Goal: Task Accomplishment & Management: Use online tool/utility

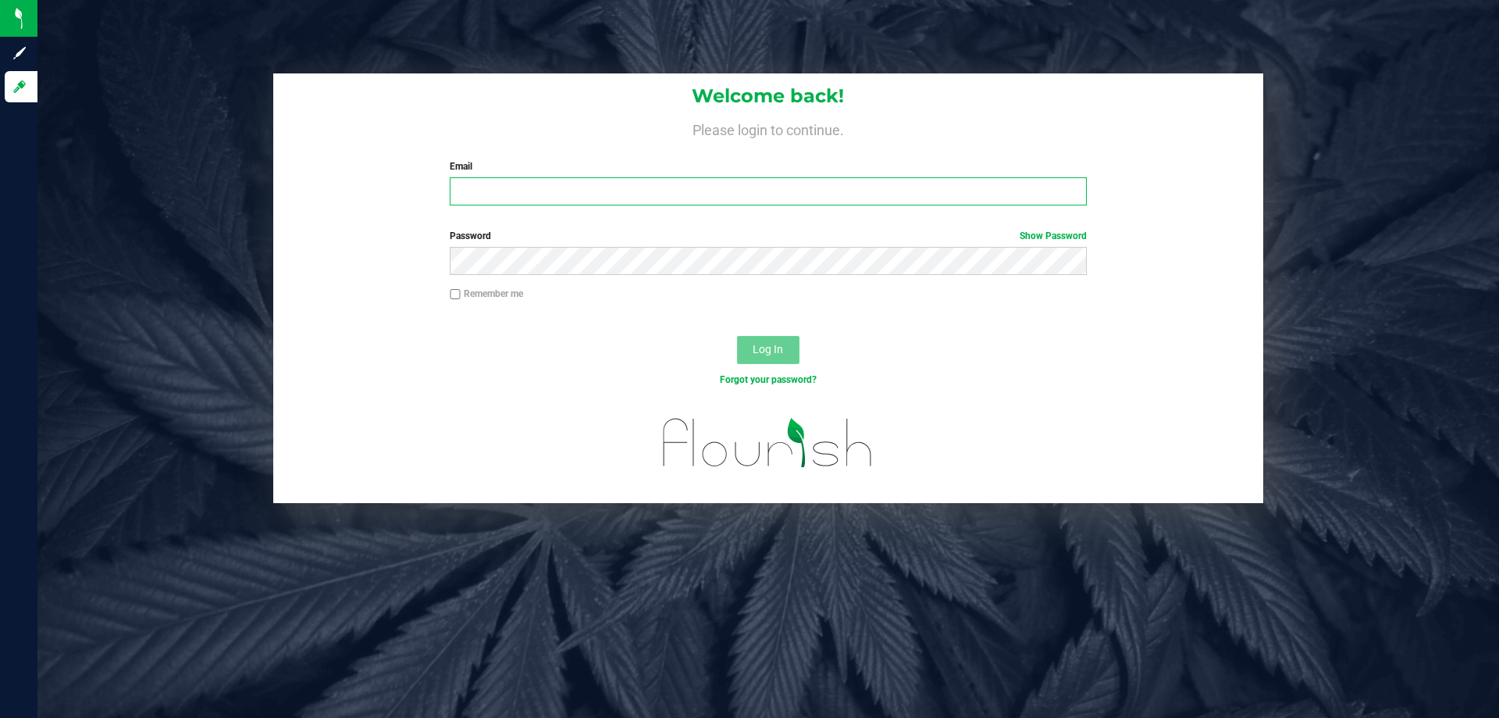
type input "[EMAIL_ADDRESS][DOMAIN_NAME]"
click at [745, 357] on button "Log In" at bounding box center [768, 350] width 62 height 28
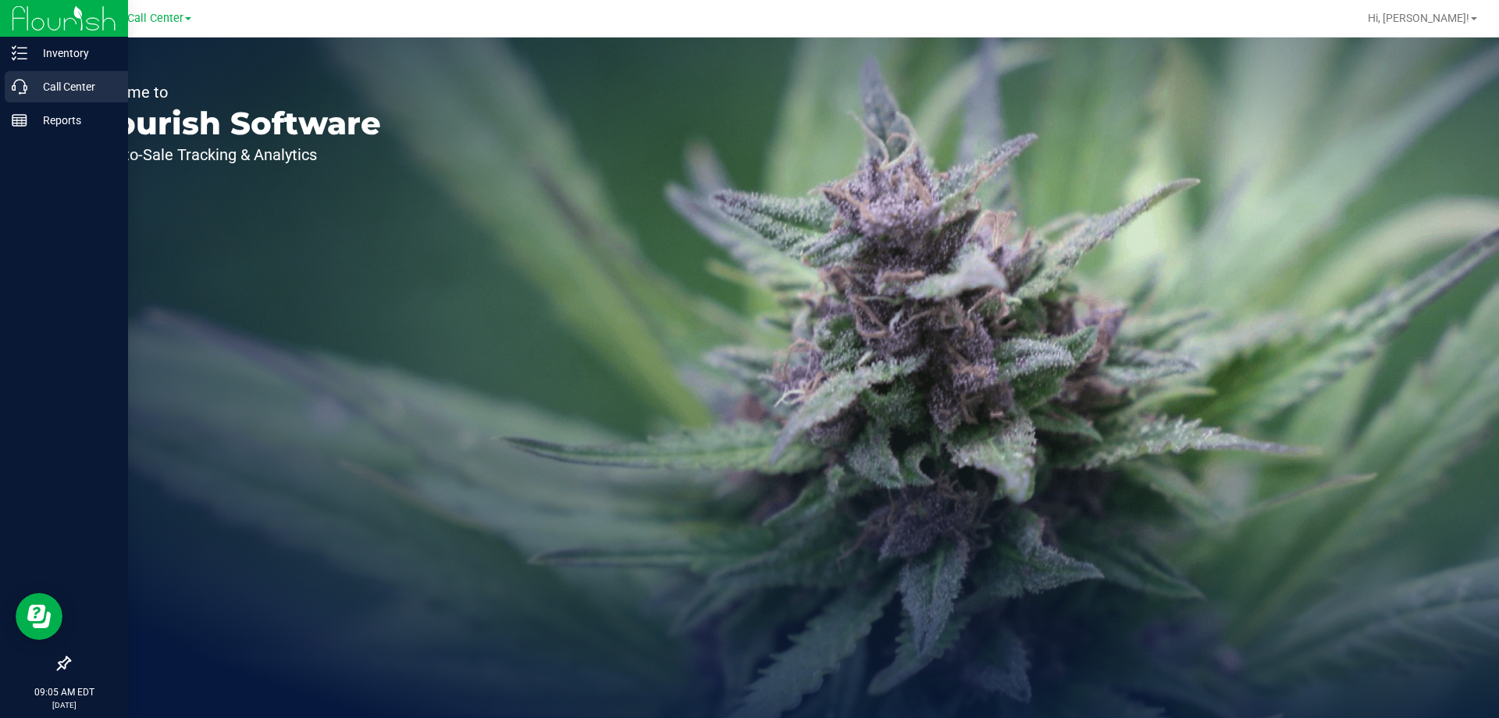
click at [13, 82] on icon at bounding box center [20, 87] width 16 height 16
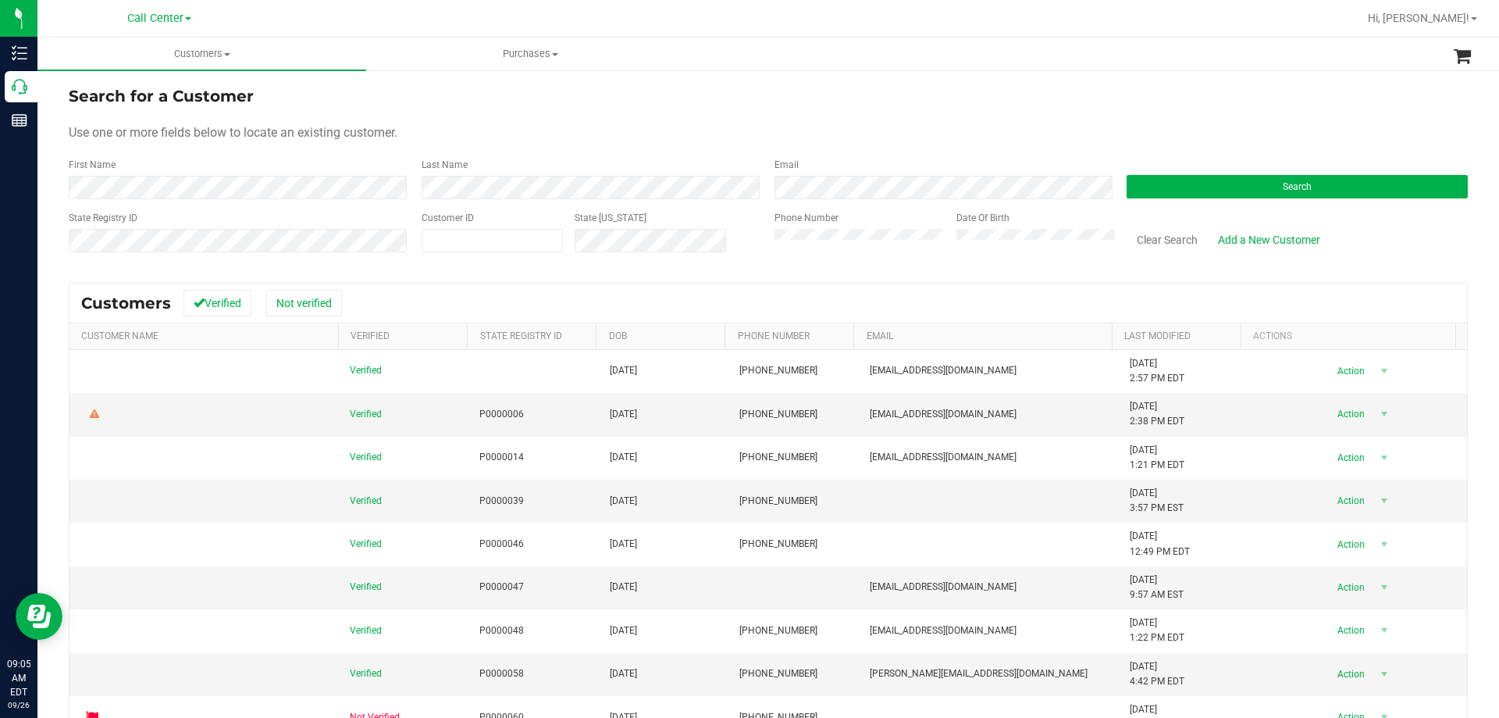
click at [898, 255] on div "Phone Number" at bounding box center [860, 238] width 170 height 55
click at [1203, 186] on button "Search" at bounding box center [1297, 186] width 341 height 23
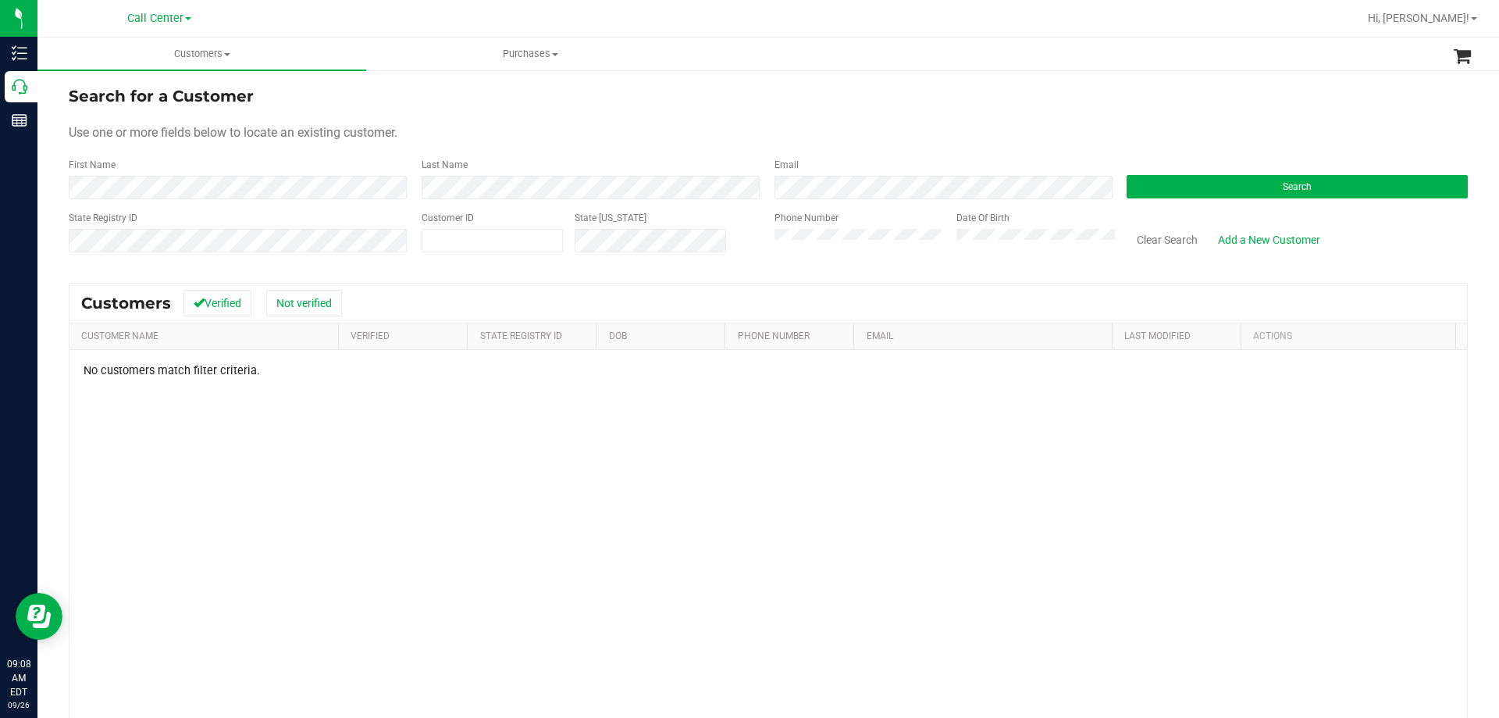
click at [690, 241] on div "State Registry ID Customer ID State [US_STATE] Phone Number Date Of Birth Clear…" at bounding box center [769, 238] width 1400 height 55
click at [1235, 187] on button "Search" at bounding box center [1297, 186] width 341 height 23
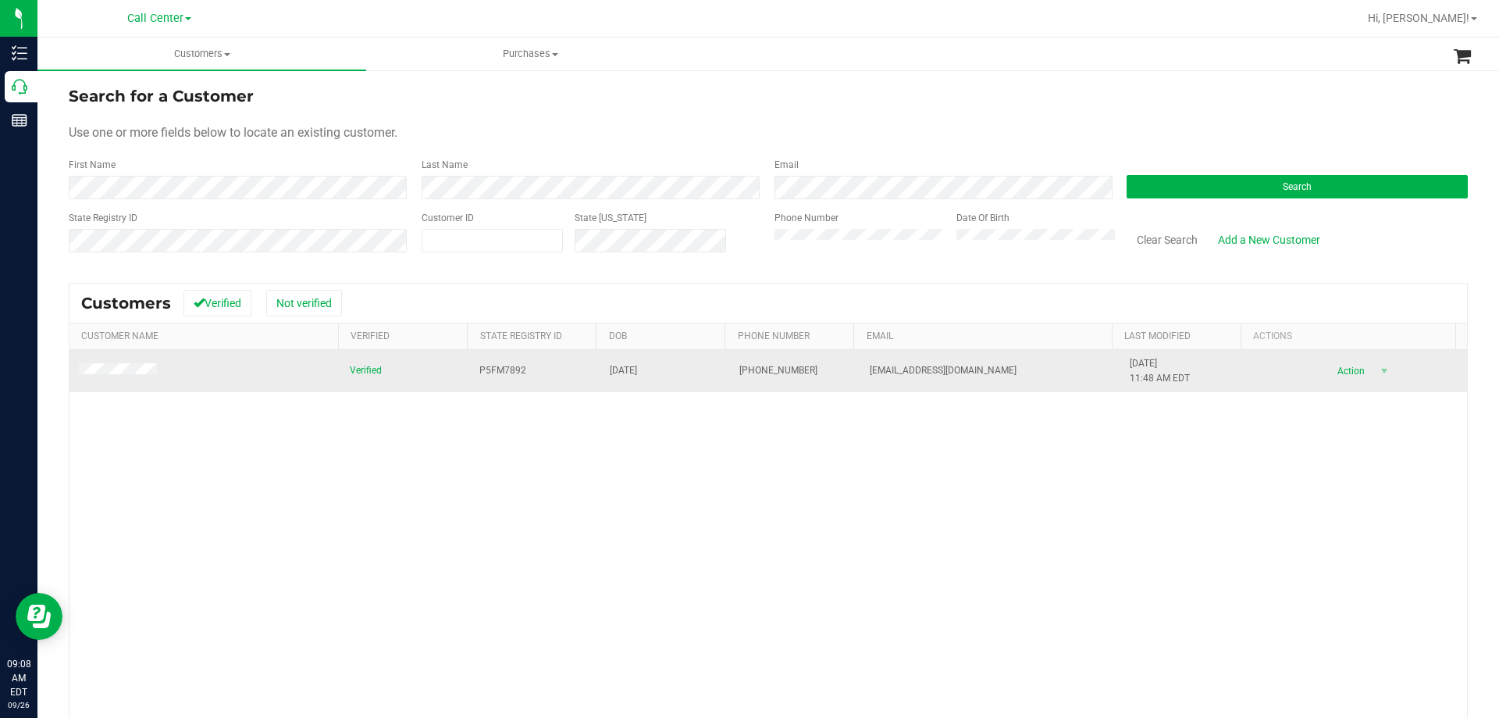
click at [508, 368] on span "P5FM7892" at bounding box center [503, 370] width 47 height 15
copy span "P5FM7892"
click at [610, 370] on span "[DATE]" at bounding box center [623, 370] width 27 height 15
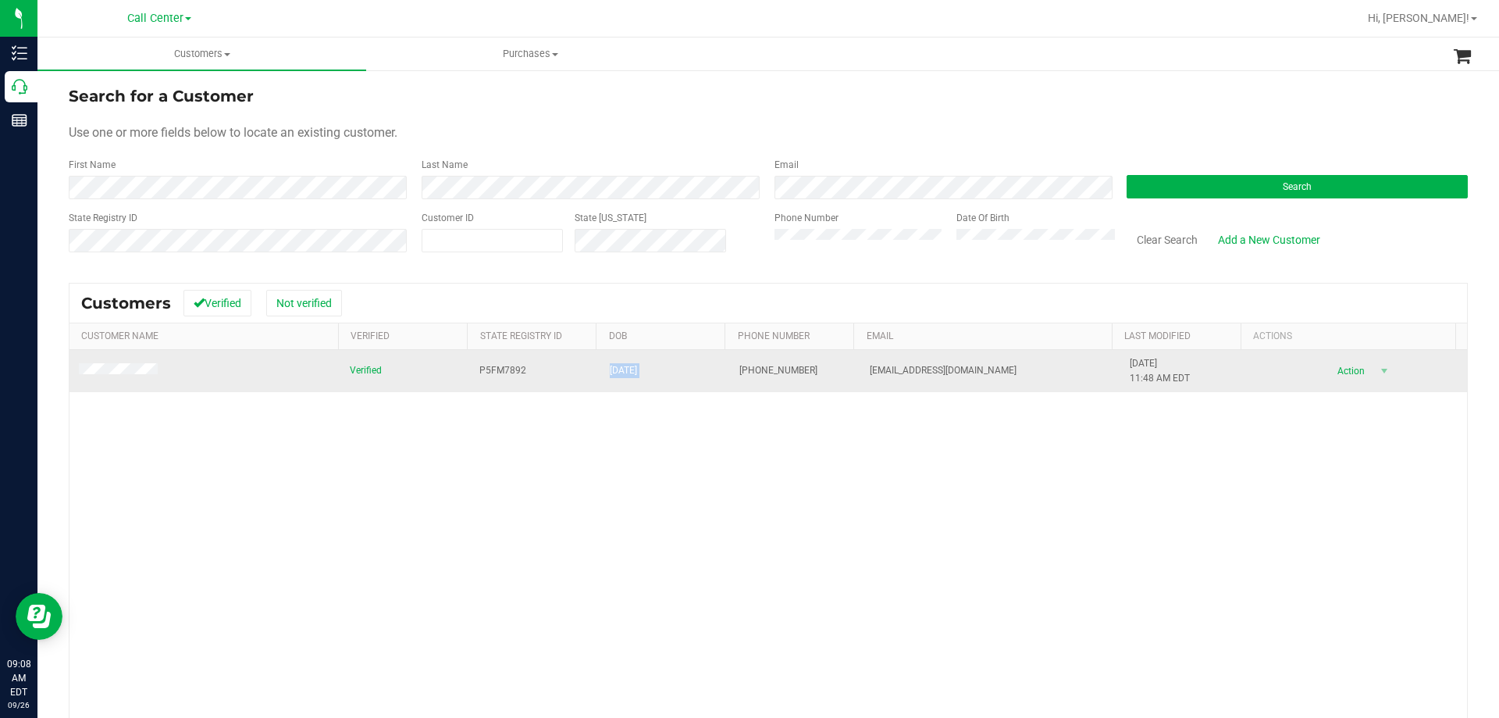
click at [610, 370] on span "[DATE]" at bounding box center [623, 370] width 27 height 15
copy span "[DATE]"
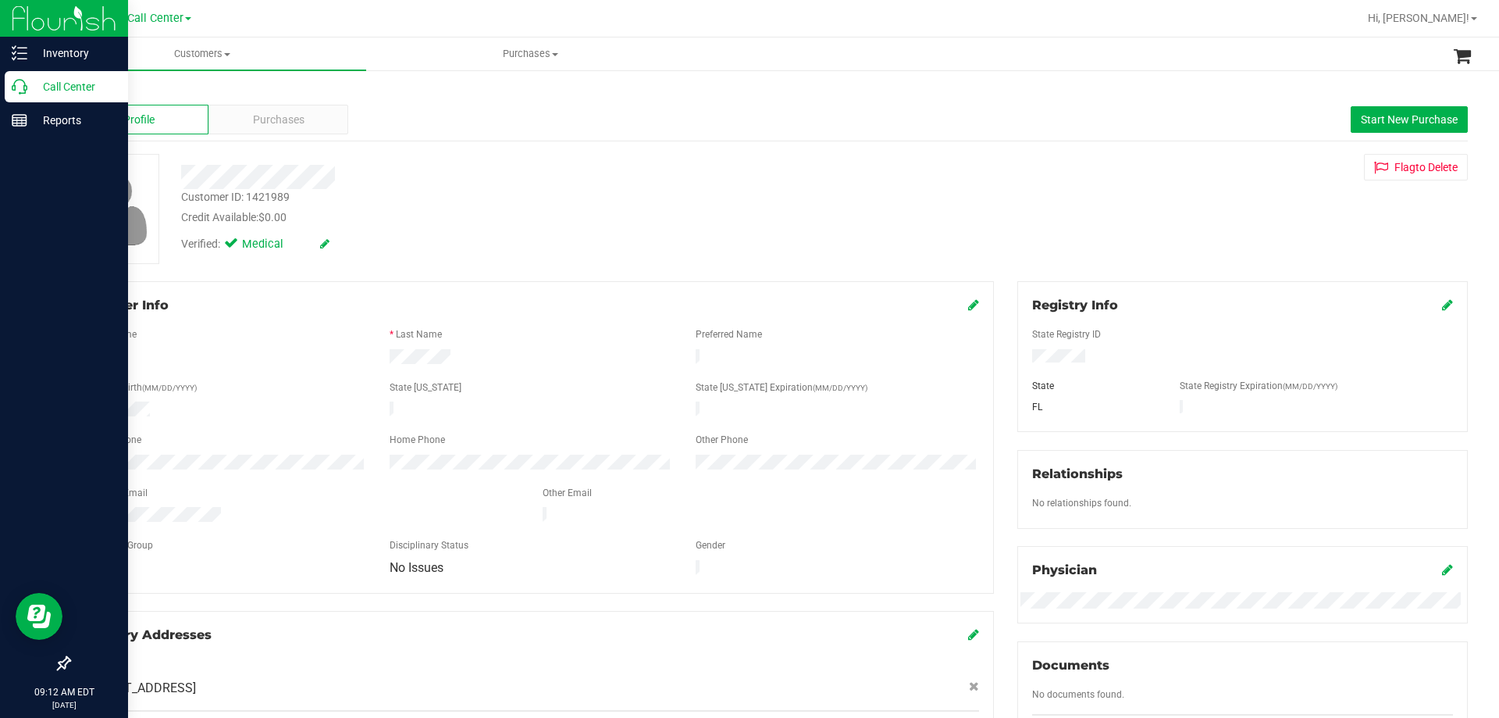
click at [36, 89] on p "Call Center" at bounding box center [74, 86] width 94 height 19
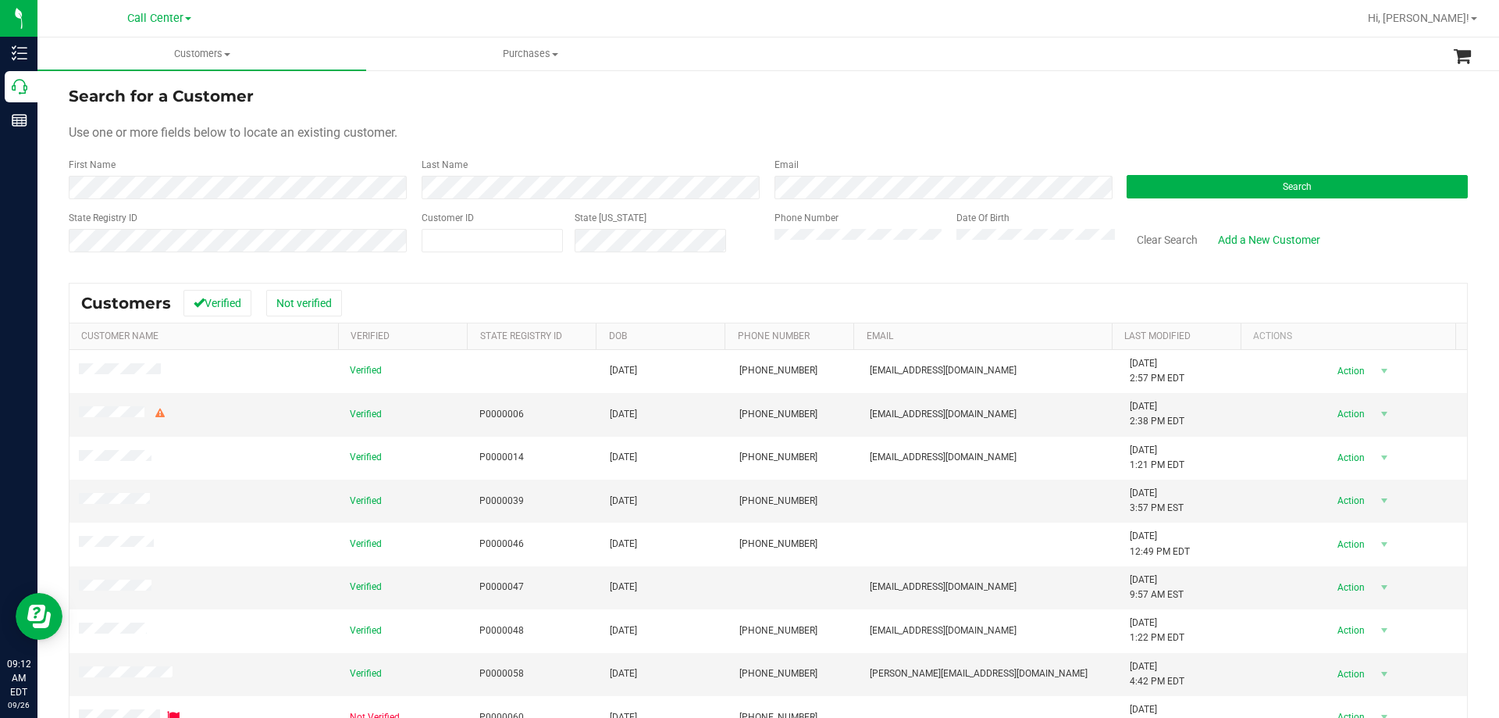
click at [1178, 173] on div "Search" at bounding box center [1291, 178] width 353 height 41
click at [1172, 182] on button "Search" at bounding box center [1297, 186] width 341 height 23
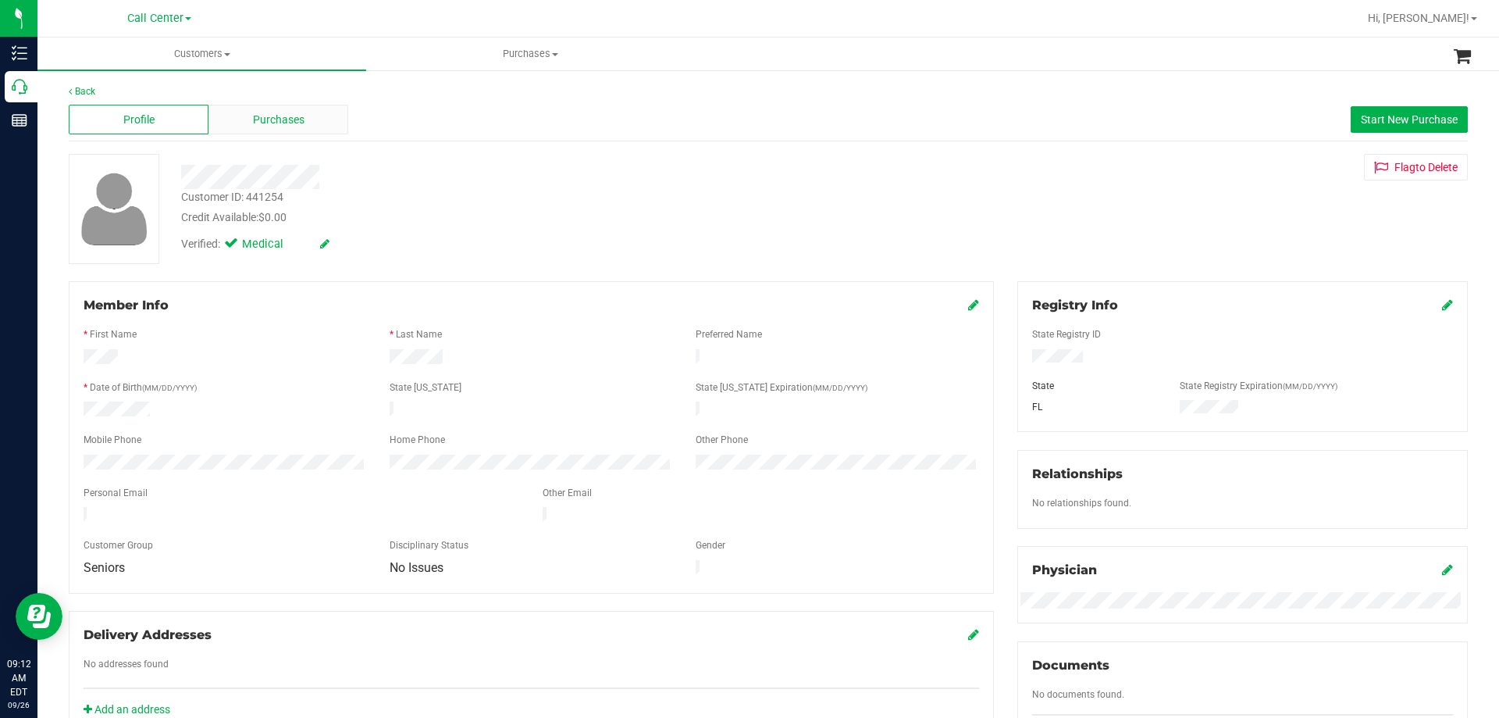
click at [276, 114] on span "Purchases" at bounding box center [279, 120] width 52 height 16
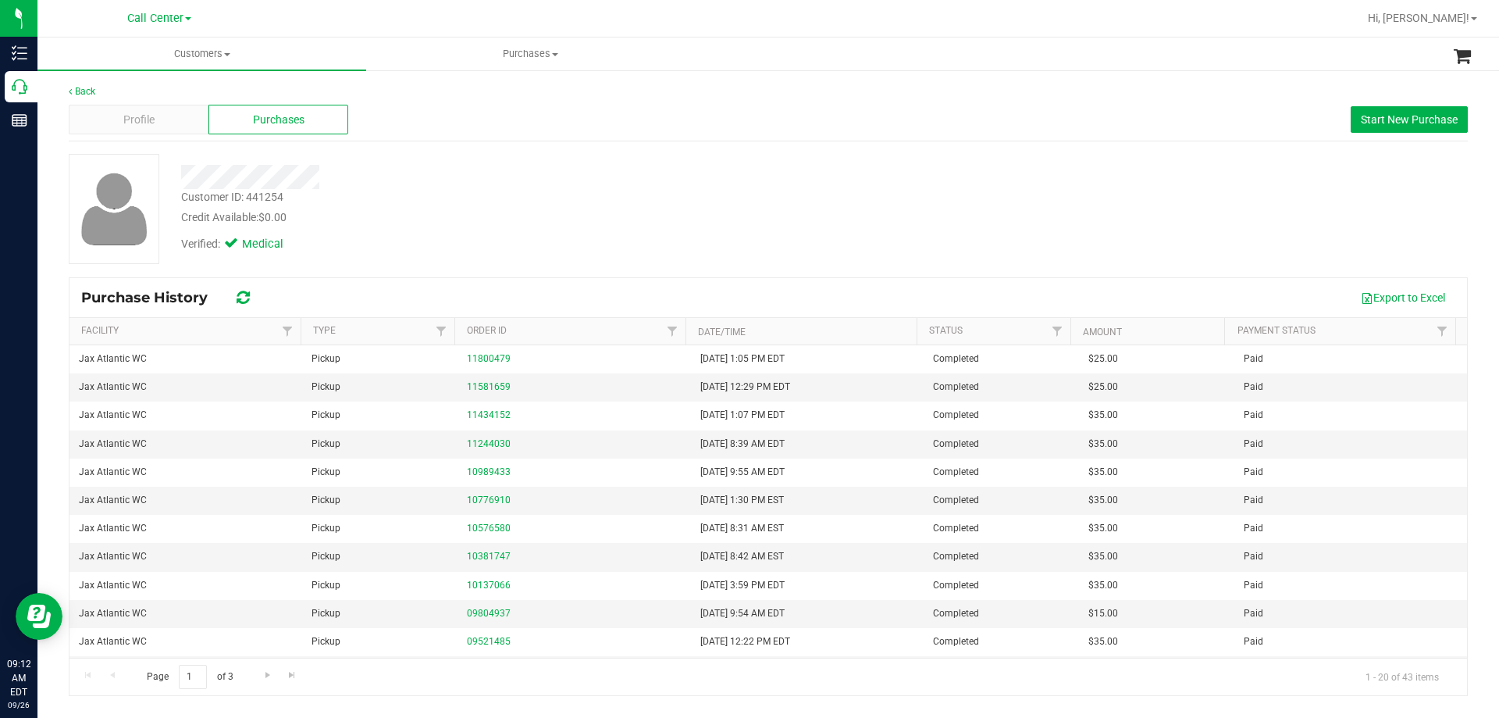
drag, startPoint x: 495, startPoint y: 165, endPoint x: 522, endPoint y: 168, distance: 26.7
click at [495, 165] on div at bounding box center [524, 177] width 711 height 24
click at [470, 216] on div "Credit Available: $0.00" at bounding box center [525, 217] width 688 height 16
click at [190, 118] on div "Profile" at bounding box center [139, 120] width 140 height 30
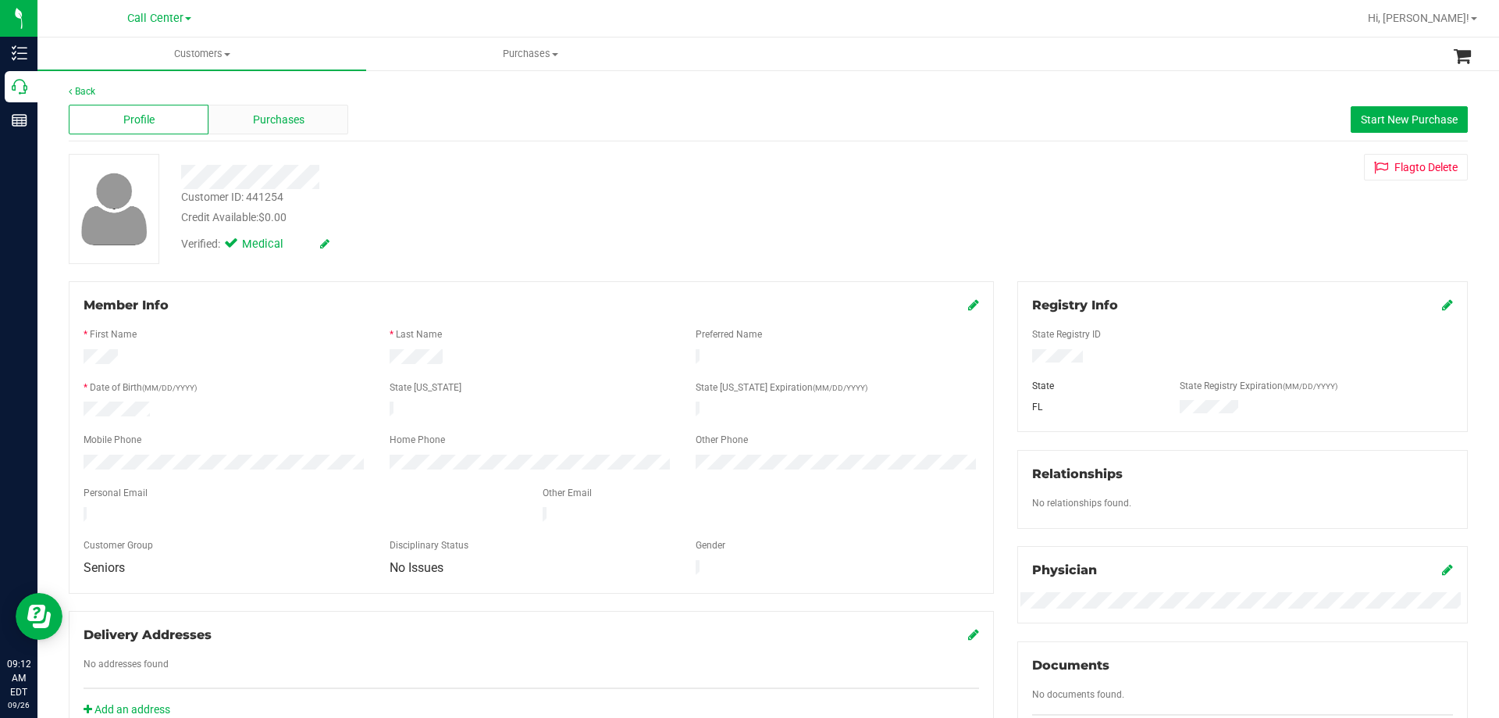
click at [270, 113] on span "Purchases" at bounding box center [279, 120] width 52 height 16
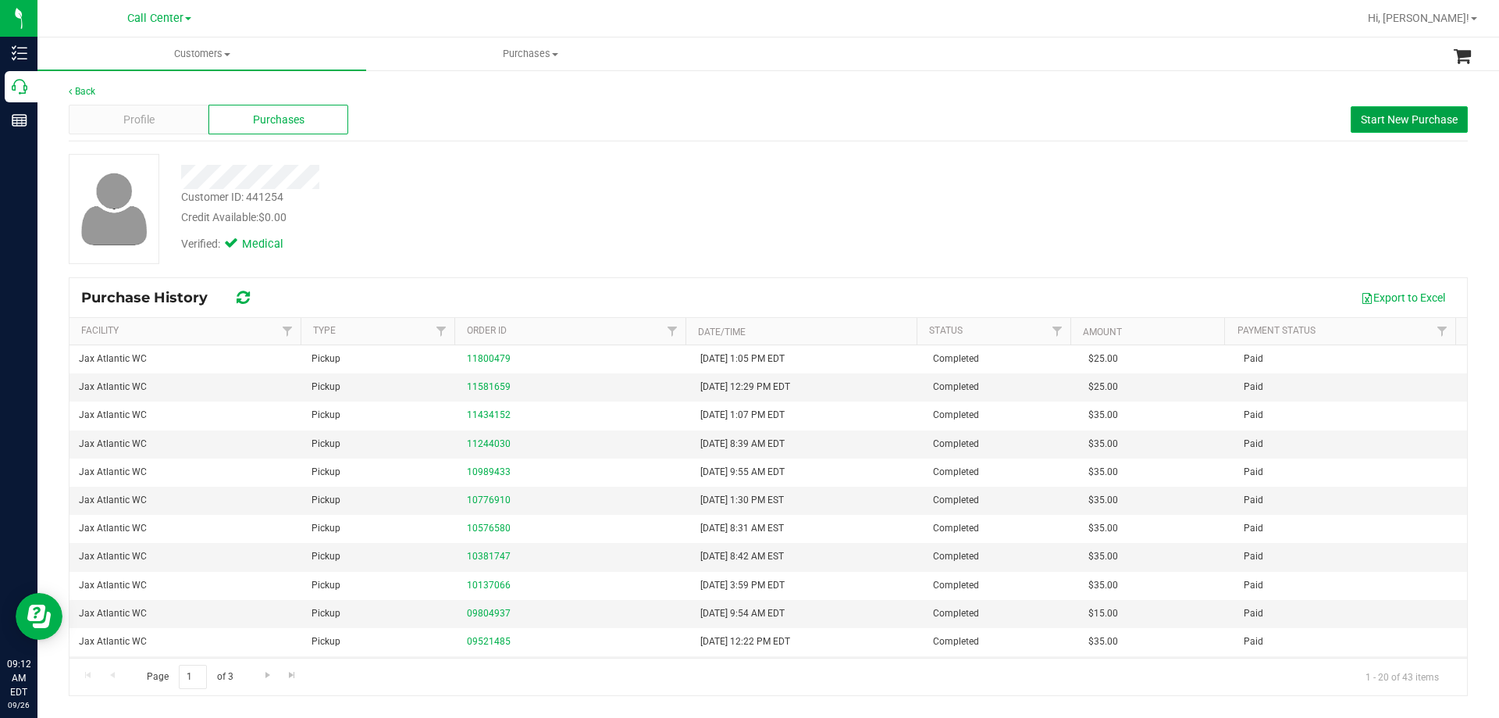
click at [1381, 116] on span "Start New Purchase" at bounding box center [1409, 119] width 97 height 12
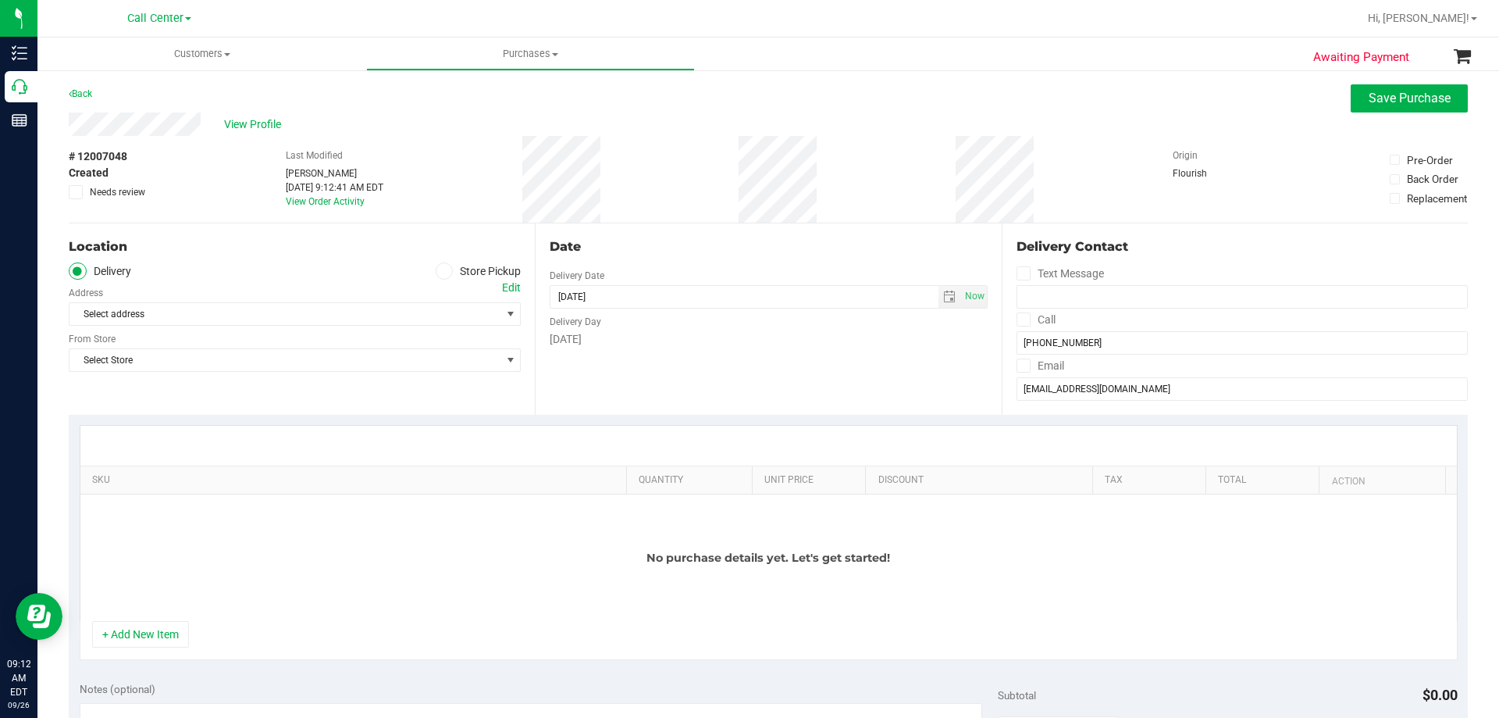
click at [440, 271] on icon at bounding box center [444, 271] width 9 height 0
click at [0, 0] on input "Store Pickup" at bounding box center [0, 0] width 0 height 0
click at [336, 316] on span "Select Store" at bounding box center [285, 314] width 431 height 22
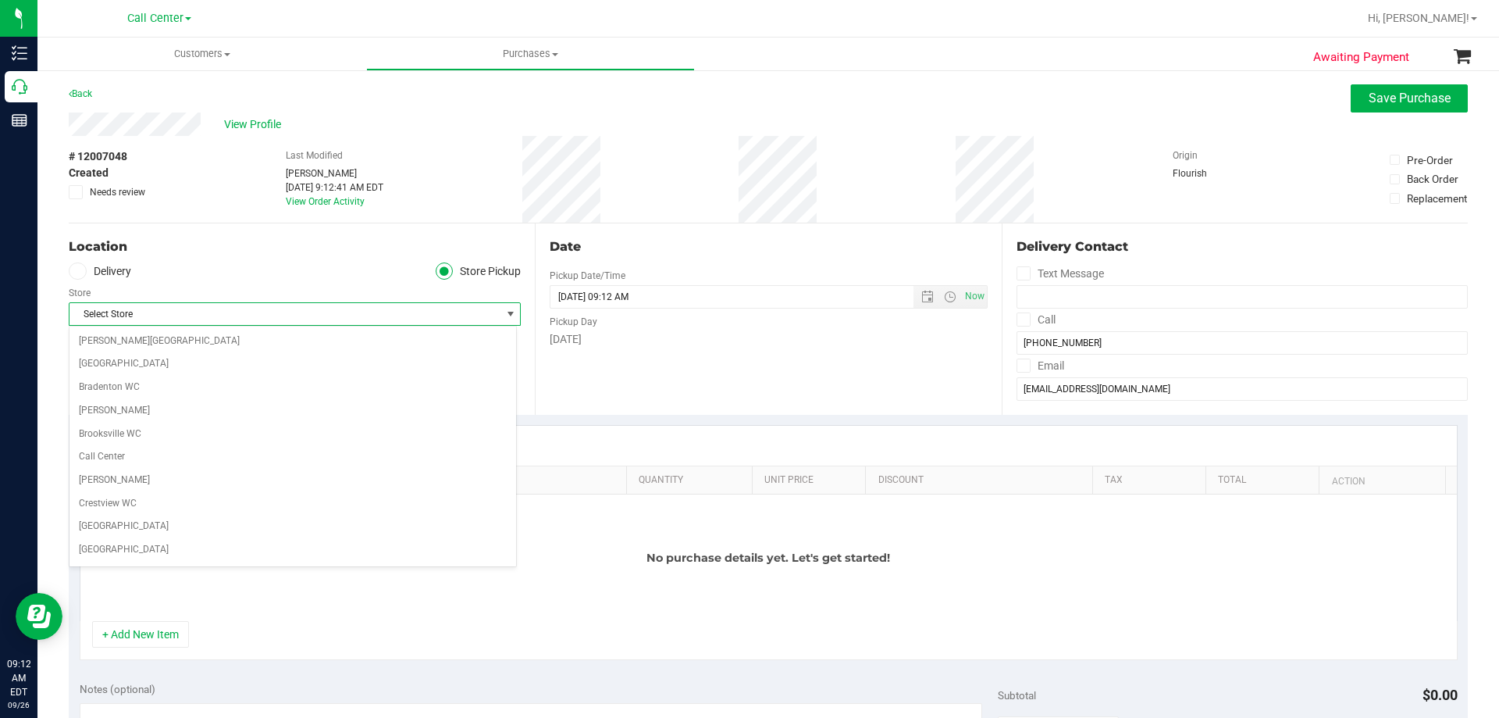
scroll to position [137, 0]
click at [308, 273] on ul "Delivery Store Pickup" at bounding box center [295, 271] width 452 height 18
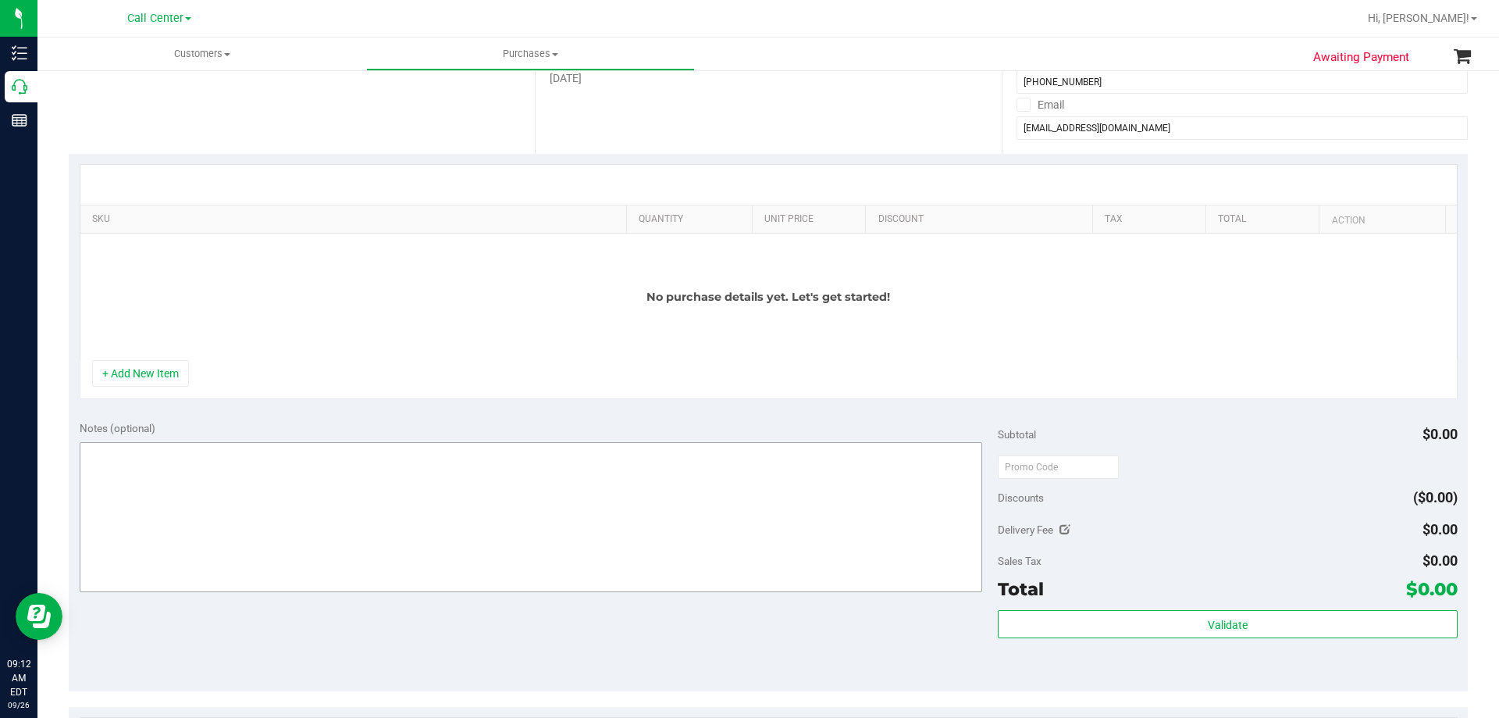
scroll to position [312, 0]
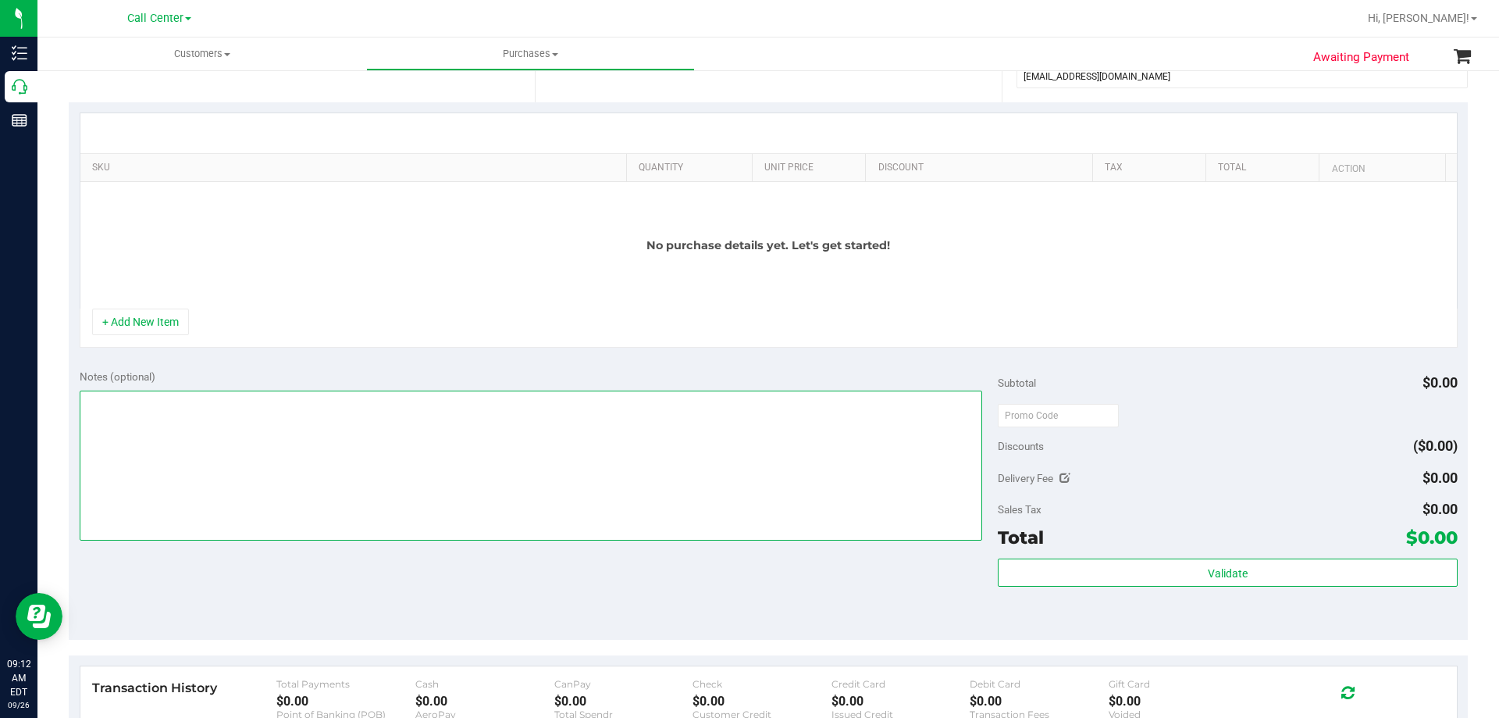
click at [283, 497] on textarea at bounding box center [532, 465] width 904 height 150
paste textarea "Order Submitted by Customer Care - CC TNE [DATE]"
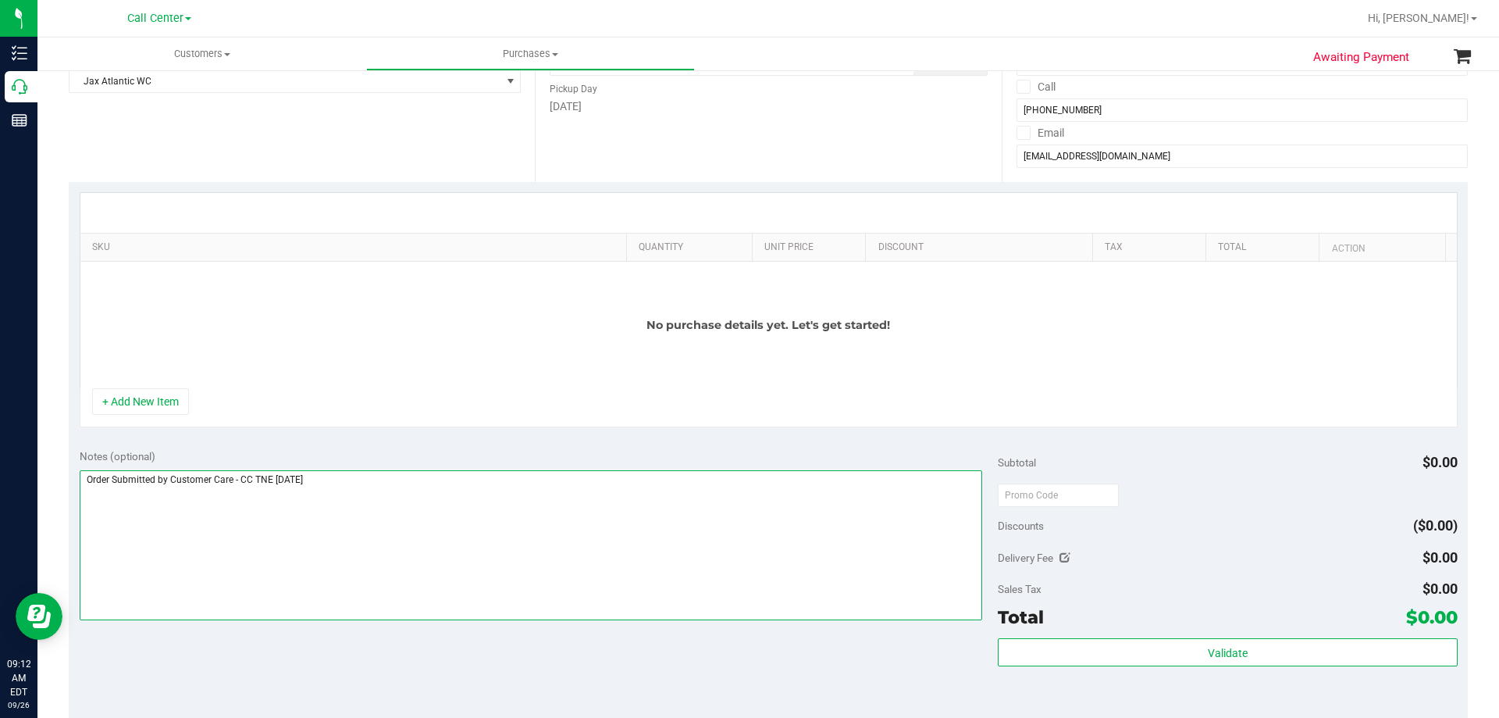
scroll to position [156, 0]
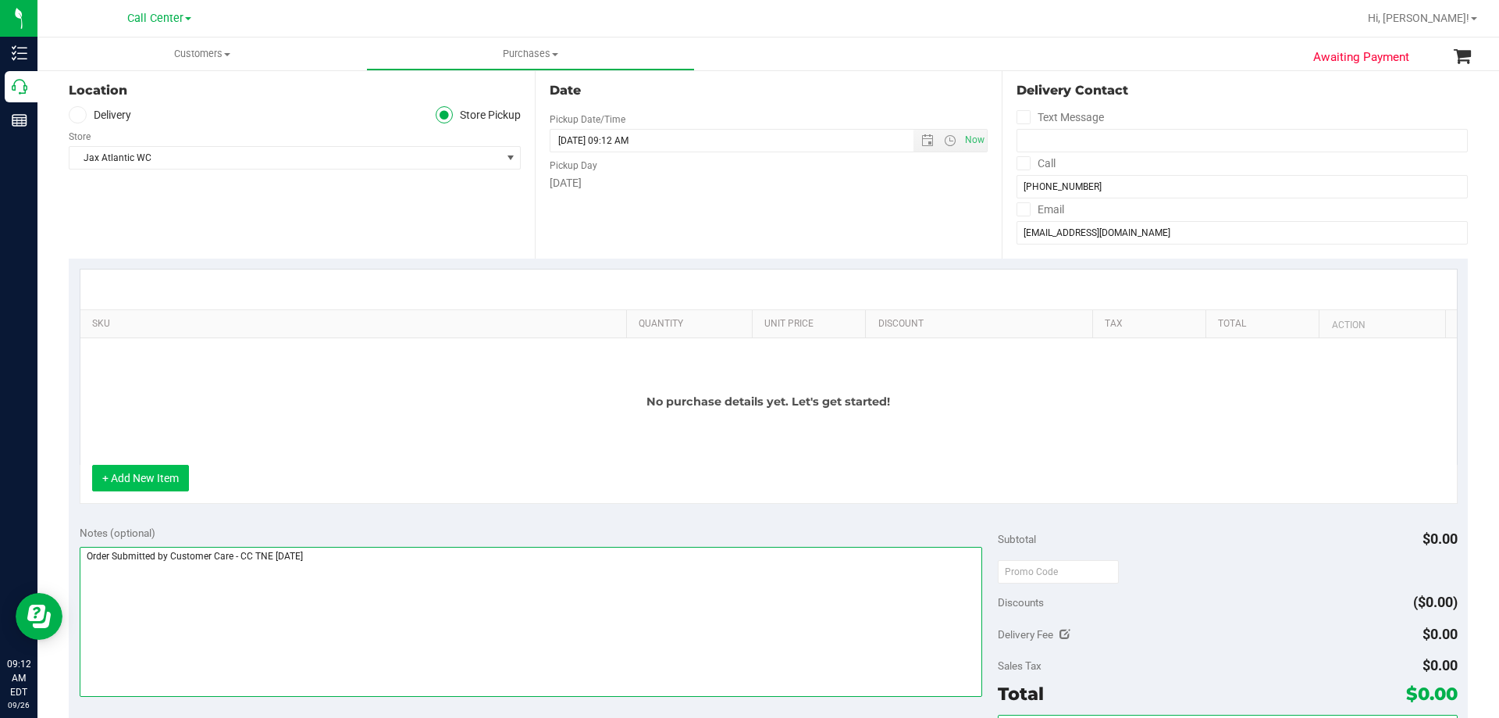
type textarea "Order Submitted by Customer Care - CC TNE [DATE]"
click at [114, 469] on button "+ Add New Item" at bounding box center [140, 478] width 97 height 27
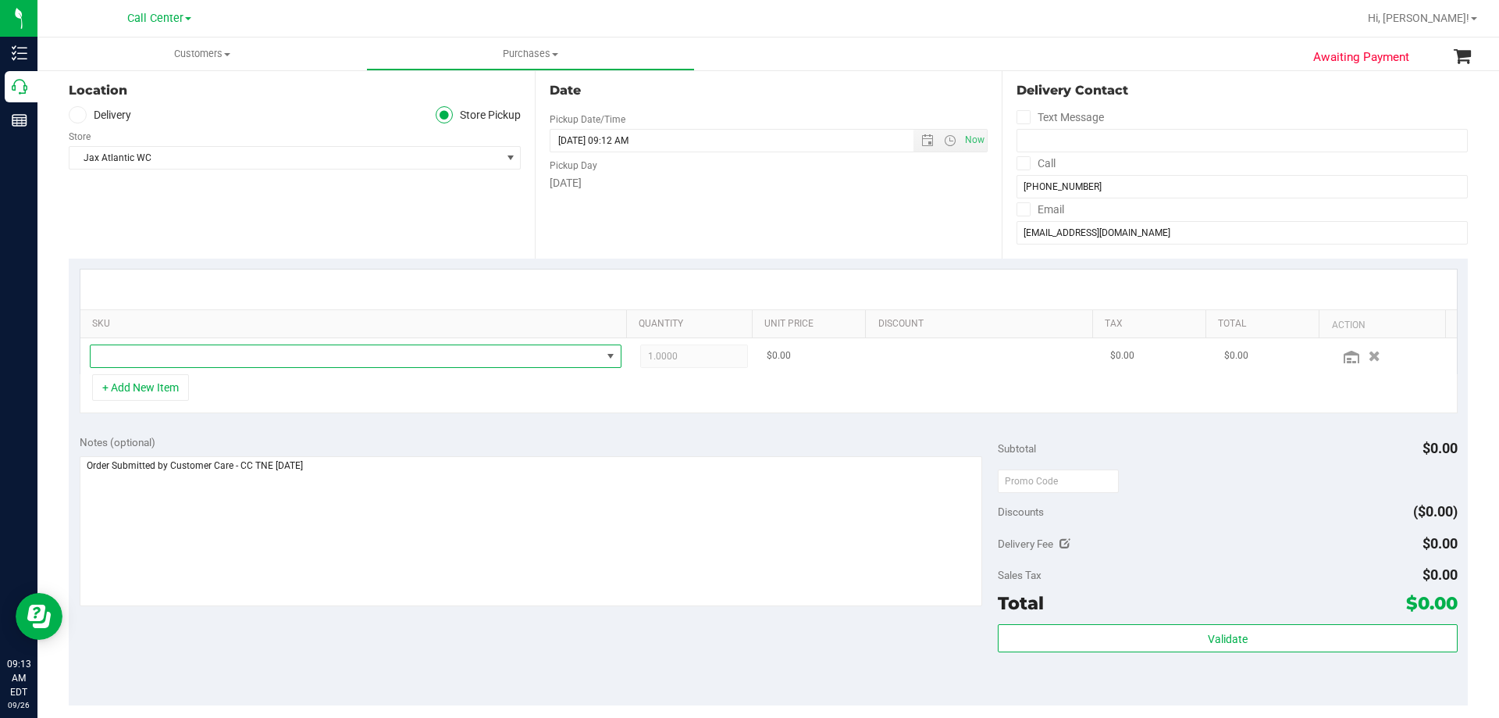
click at [206, 349] on span "NO DATA FOUND" at bounding box center [346, 356] width 511 height 22
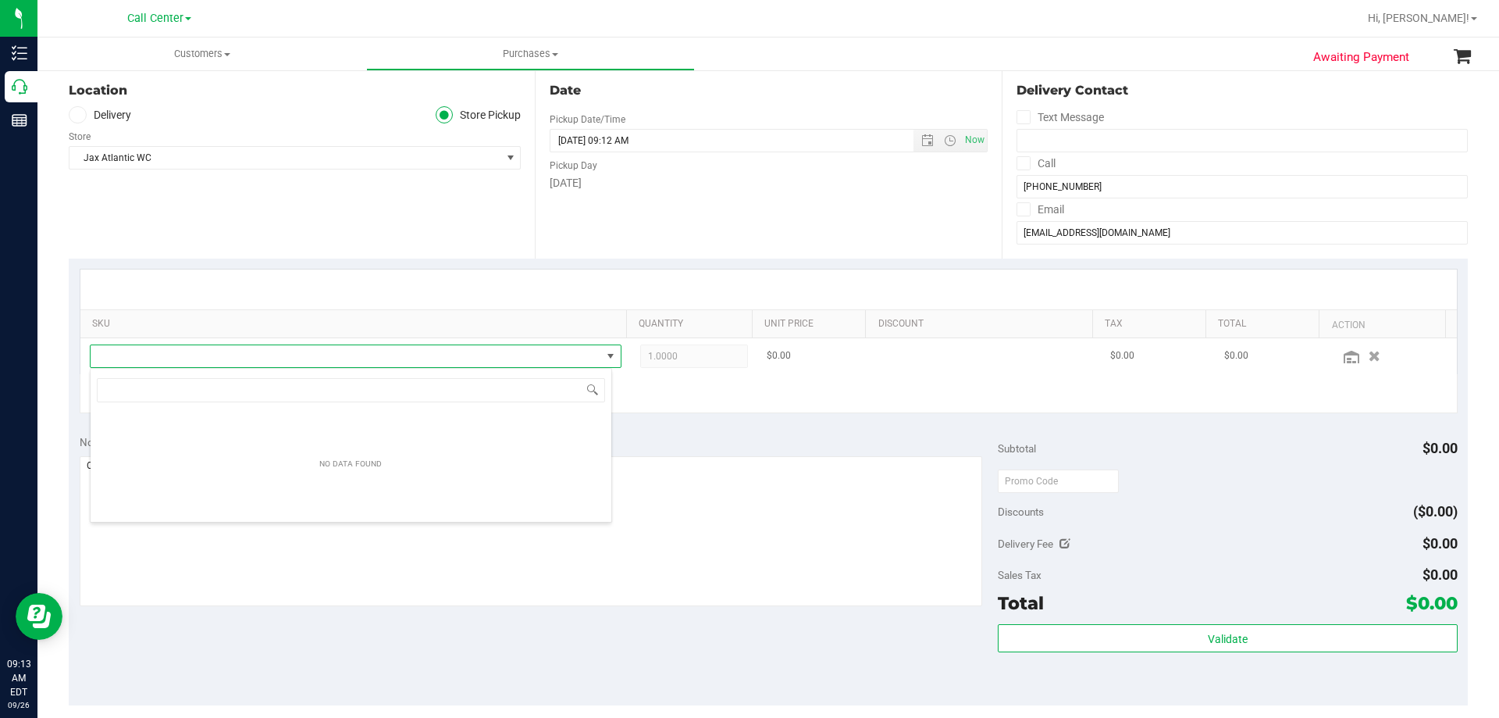
scroll to position [23, 522]
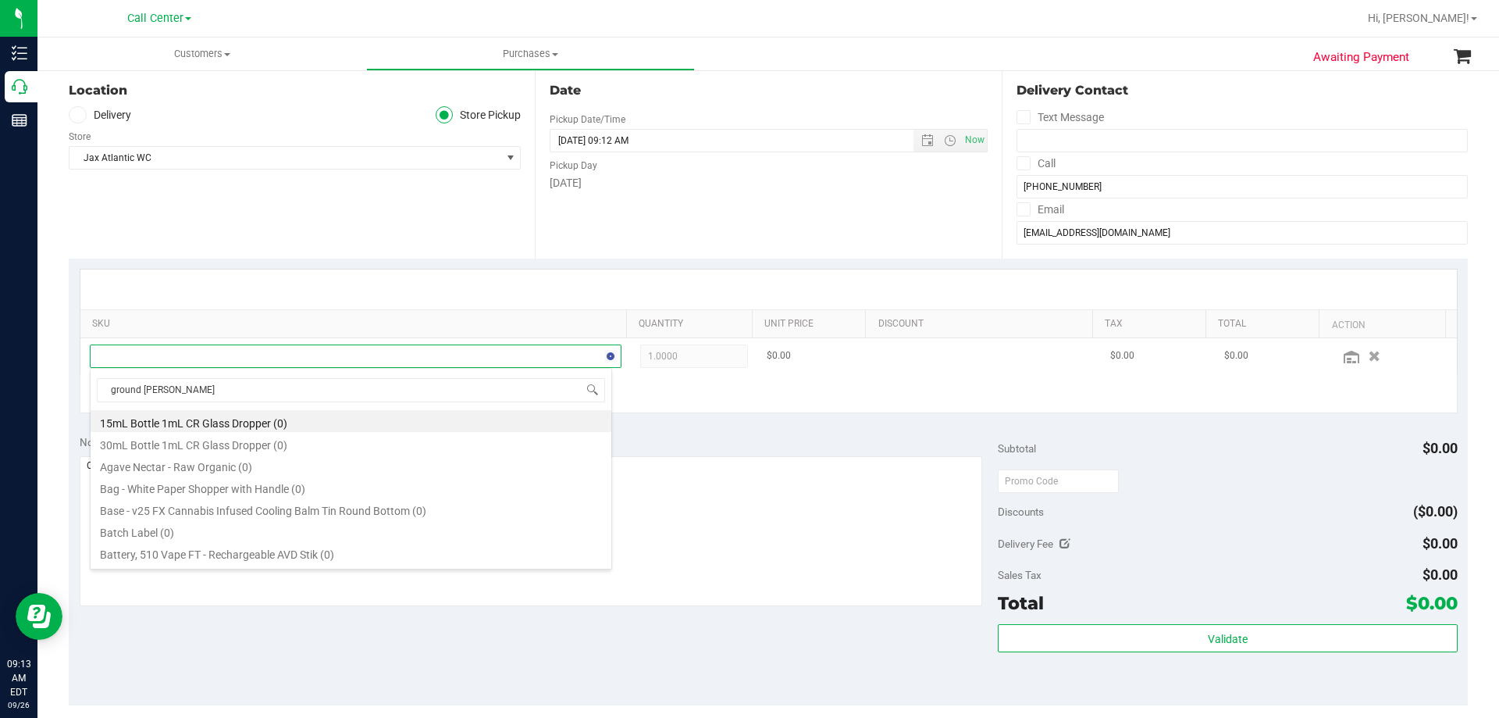
type input "ground flower"
click at [269, 530] on li "FT 7g Ground Flower (Sativa) (4)" at bounding box center [351, 530] width 521 height 22
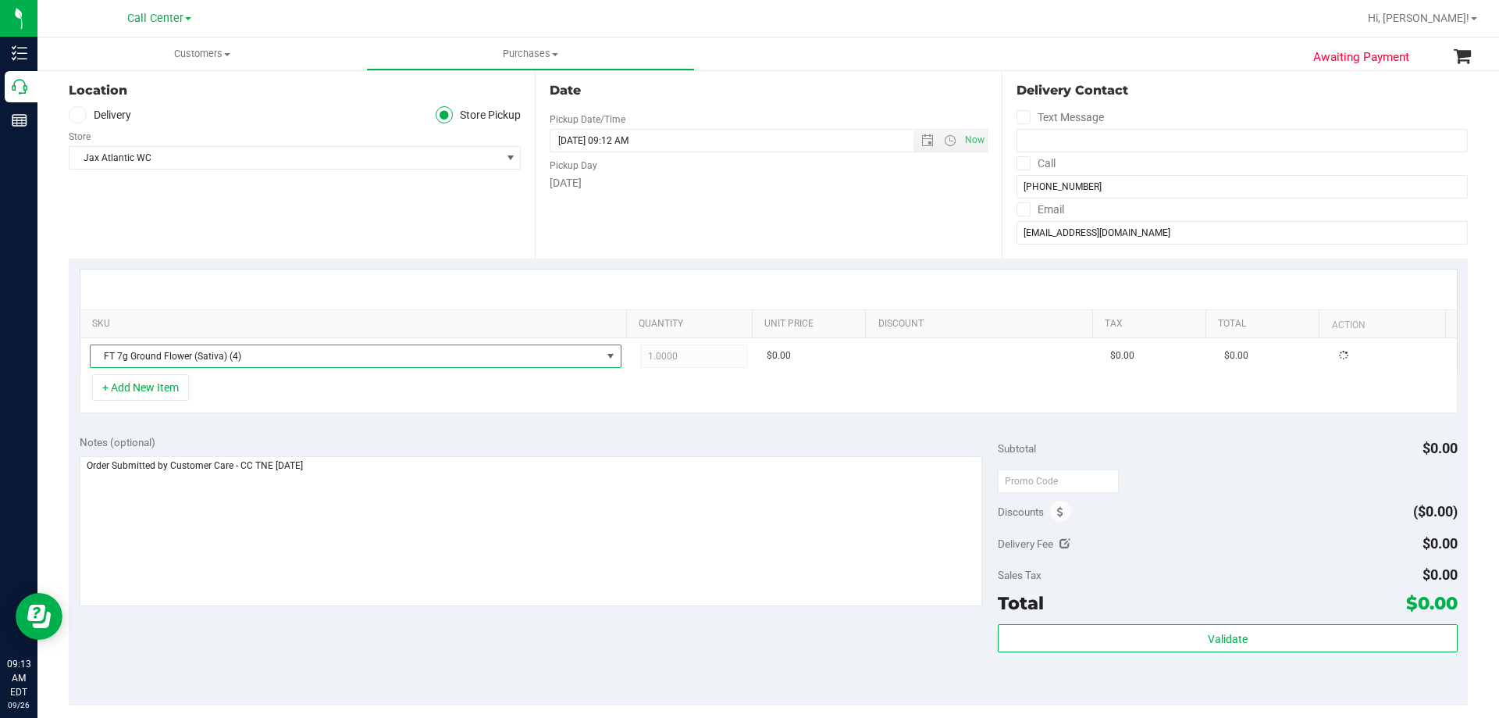
click at [317, 387] on div "+ Add New Item" at bounding box center [769, 393] width 1378 height 39
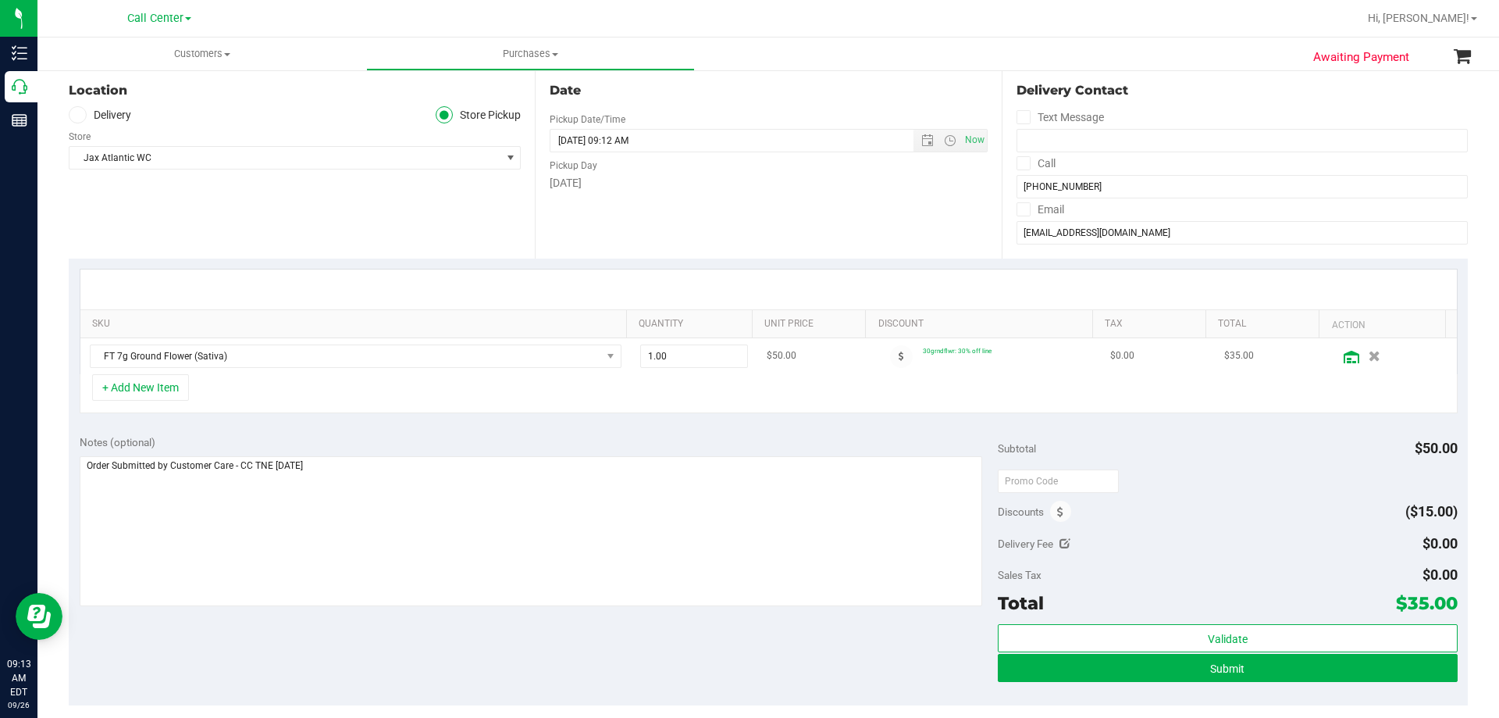
click at [1344, 356] on icon at bounding box center [1352, 357] width 16 height 12
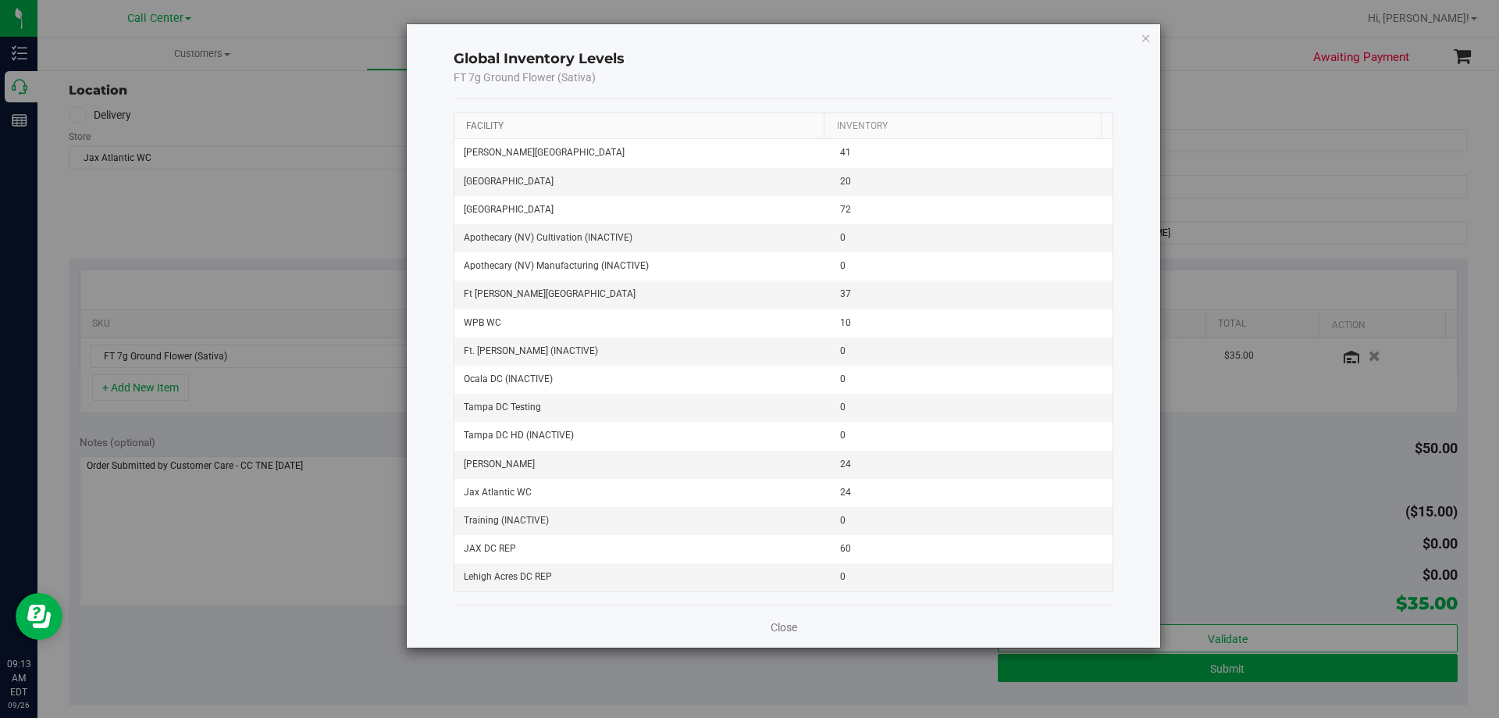
click at [489, 123] on link "Facility" at bounding box center [484, 125] width 37 height 11
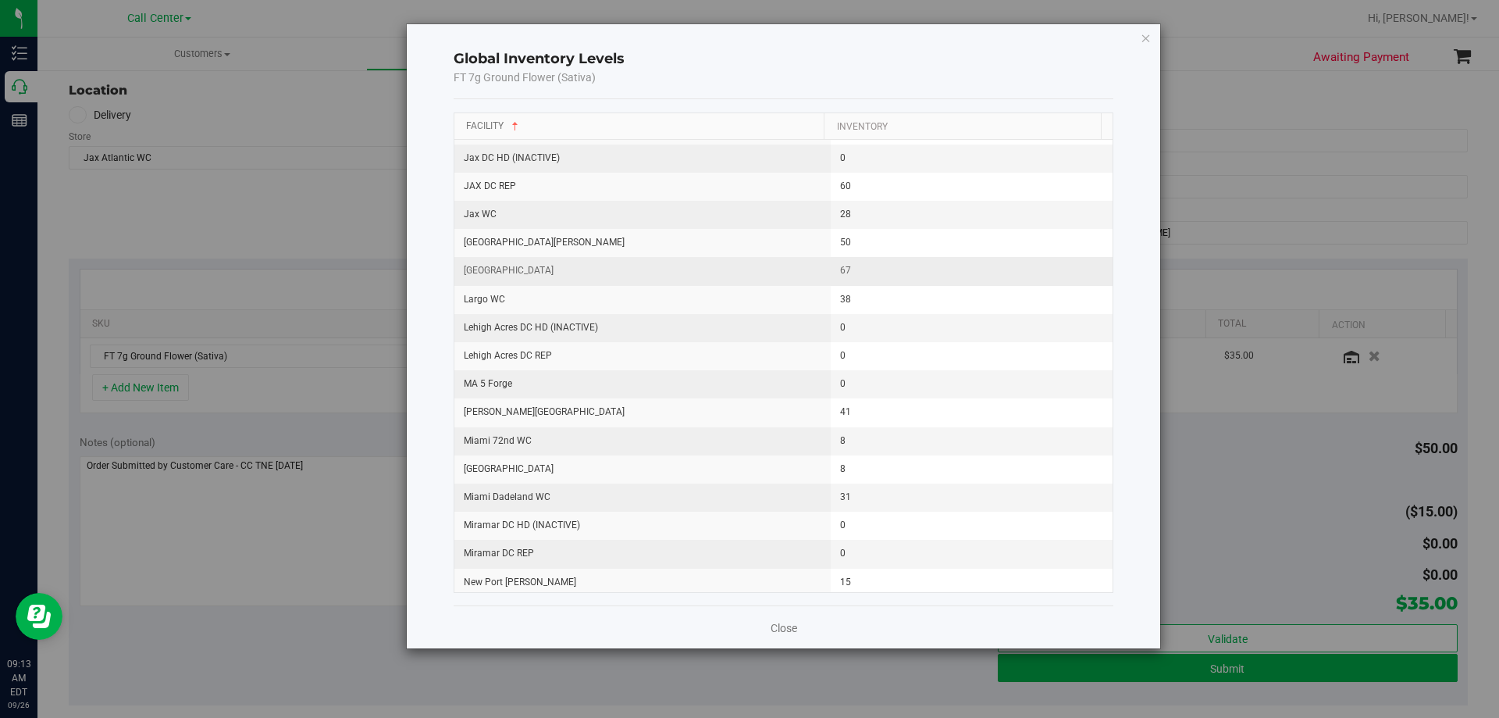
scroll to position [547, 0]
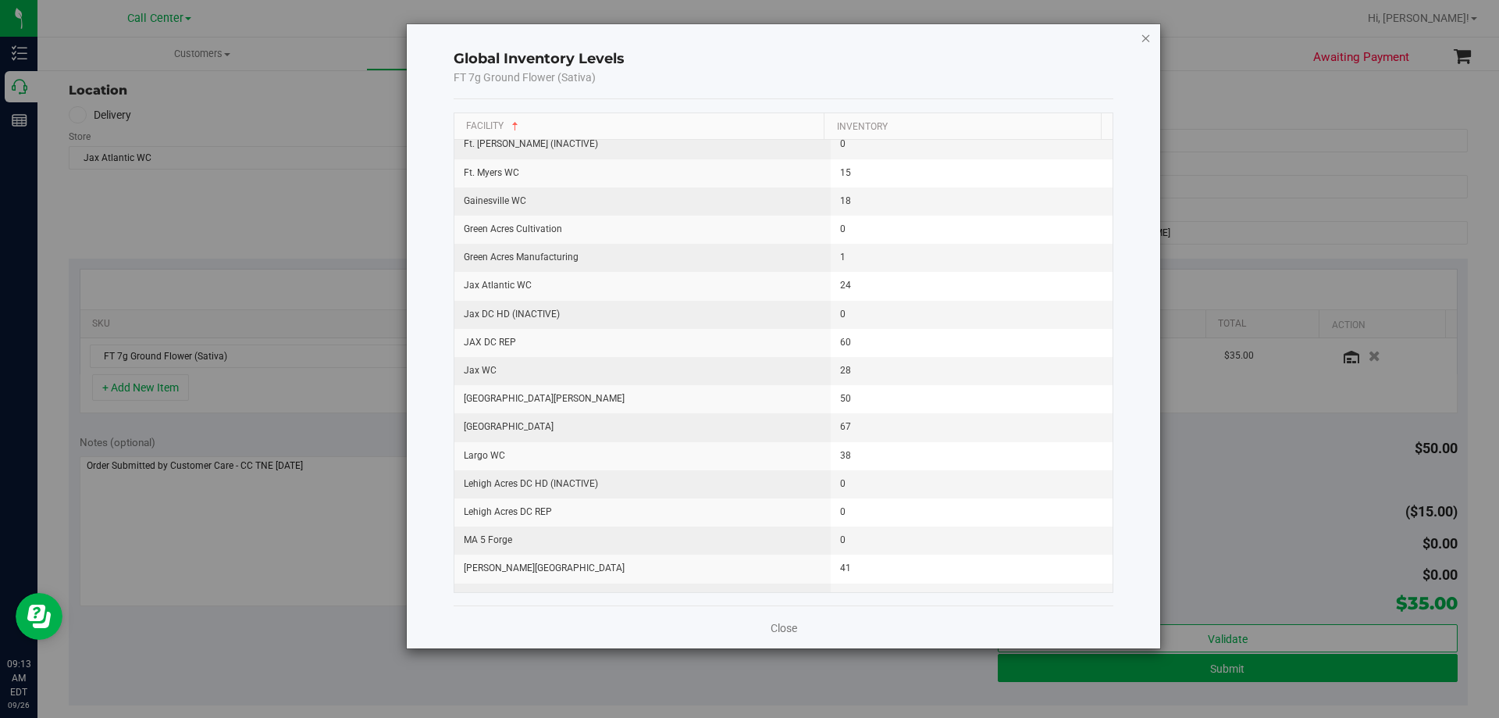
click at [1150, 36] on icon "button" at bounding box center [1146, 37] width 11 height 19
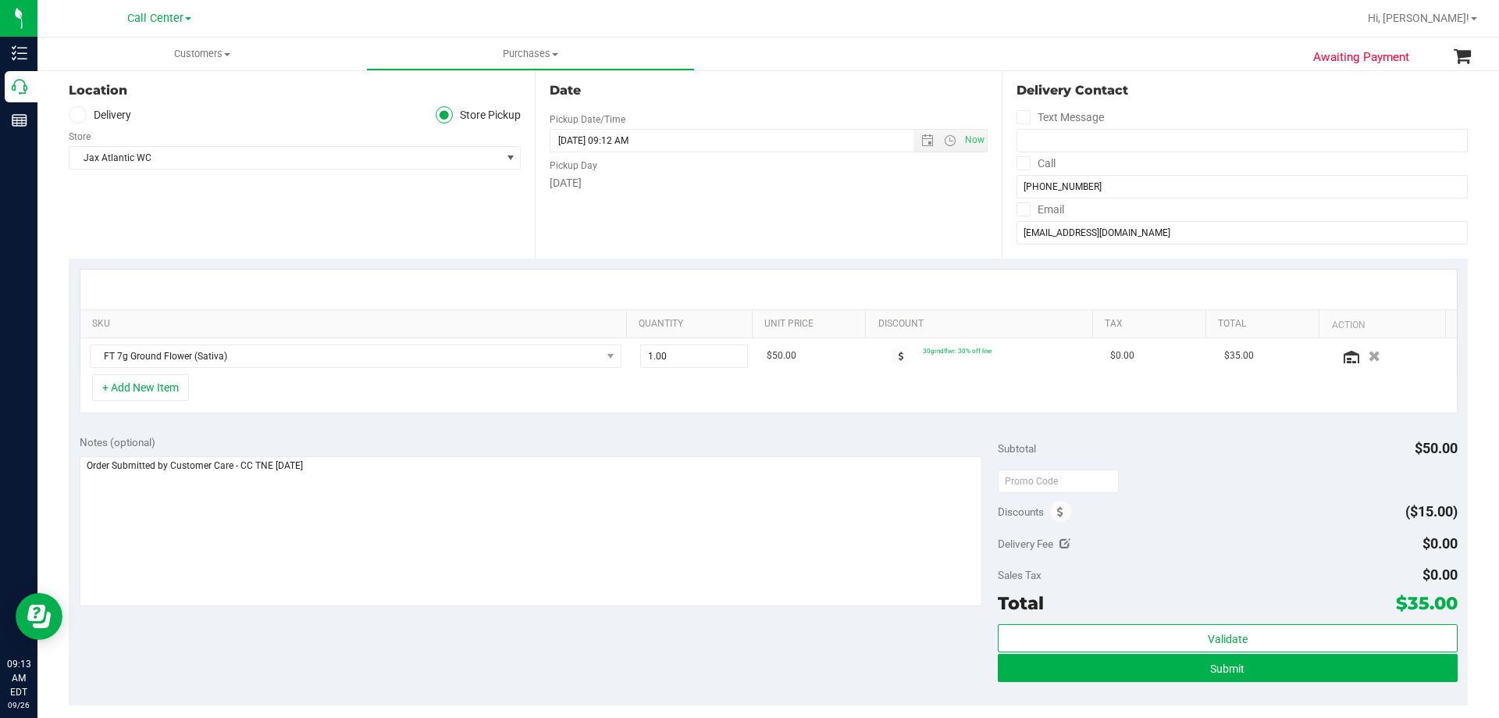
click at [566, 389] on div "+ Add New Item" at bounding box center [769, 393] width 1378 height 39
drag, startPoint x: 1396, startPoint y: 604, endPoint x: 1443, endPoint y: 604, distance: 47.6
click at [1443, 604] on span "$35.00" at bounding box center [1427, 603] width 62 height 22
copy span "35.00"
click at [684, 518] on textarea at bounding box center [532, 531] width 904 height 150
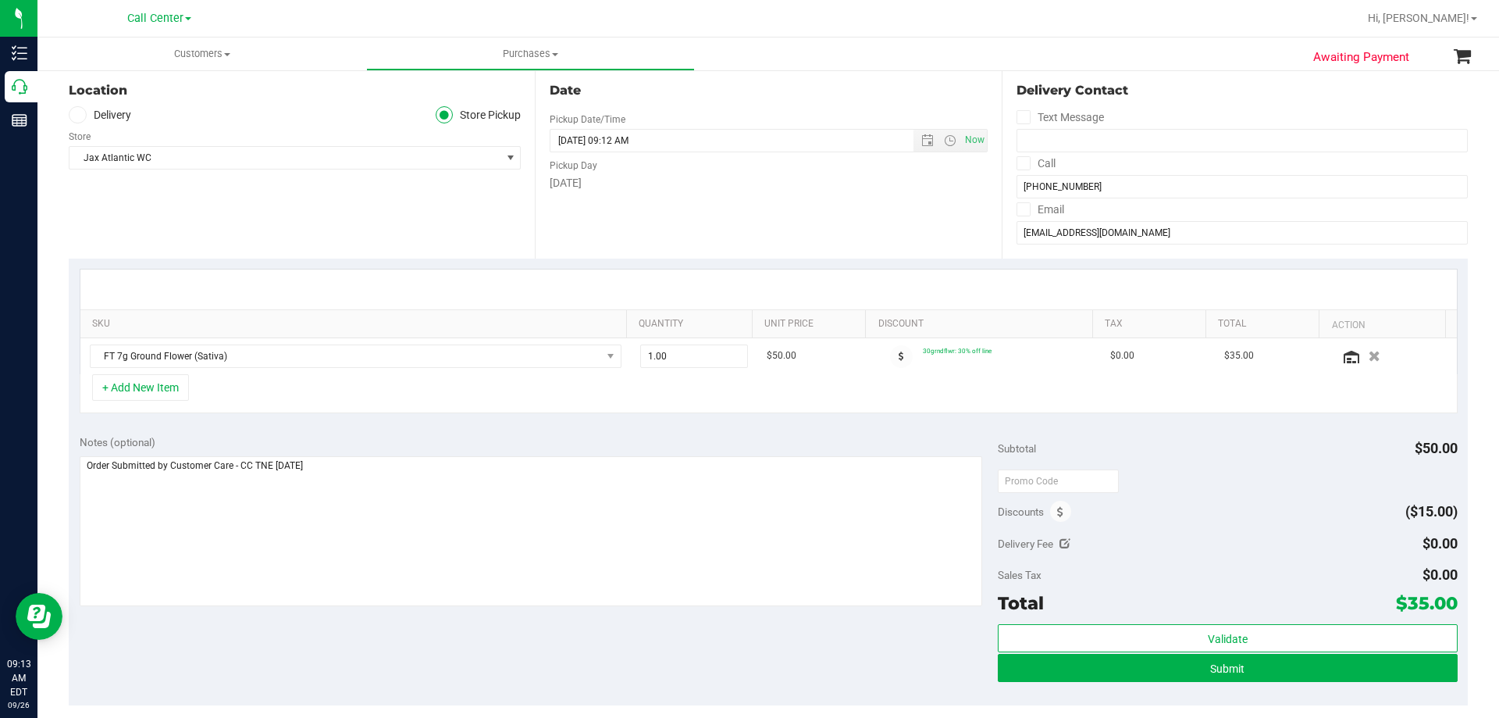
click at [658, 654] on div "Notes (optional) Subtotal $50.00 Discounts ($15.00) Delivery Fee $0.00 Sales Ta…" at bounding box center [769, 564] width 1400 height 281
click at [631, 633] on div "Notes (optional) Subtotal $50.00 Discounts ($15.00) Delivery Fee $0.00 Sales Ta…" at bounding box center [769, 564] width 1400 height 281
click at [647, 514] on textarea at bounding box center [532, 531] width 904 height 150
click at [1218, 672] on span "Submit" at bounding box center [1228, 668] width 34 height 12
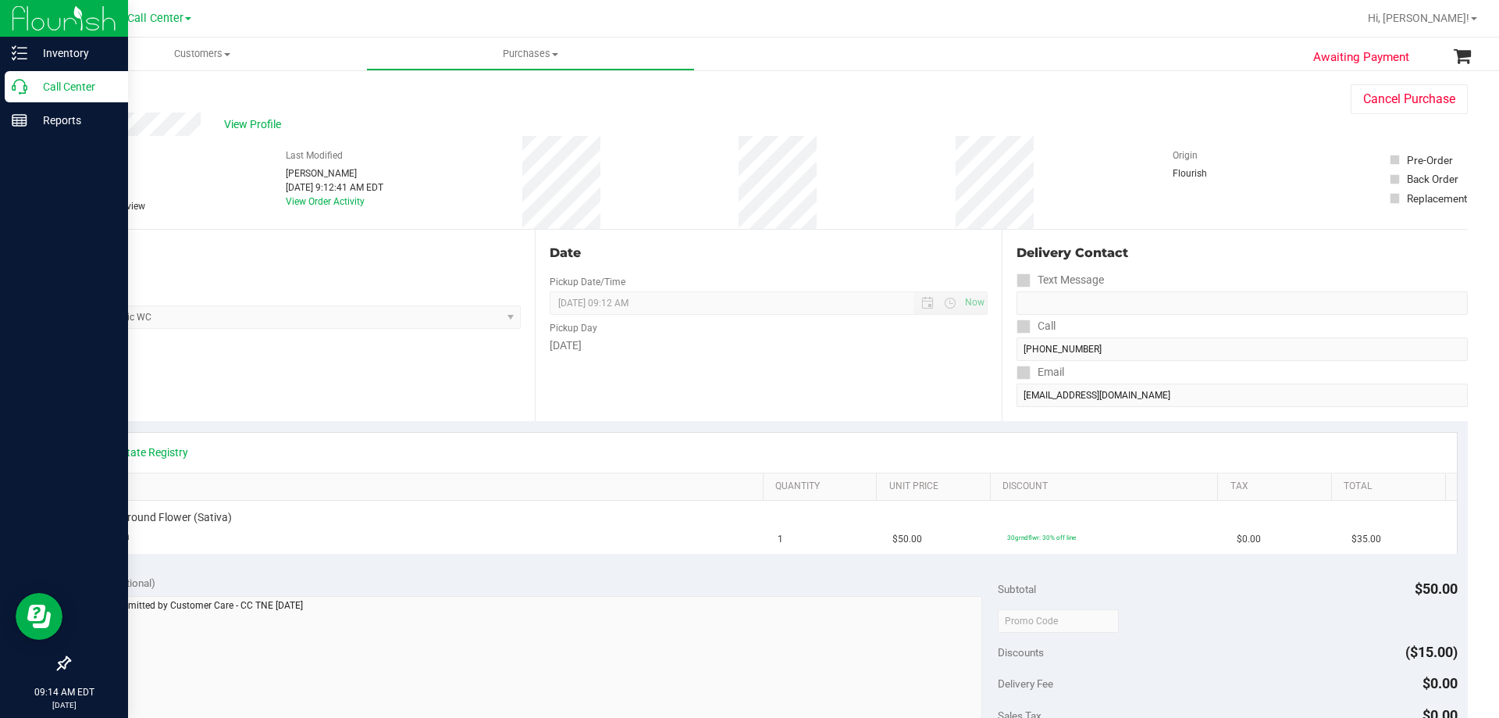
click at [87, 94] on p "Call Center" at bounding box center [74, 86] width 94 height 19
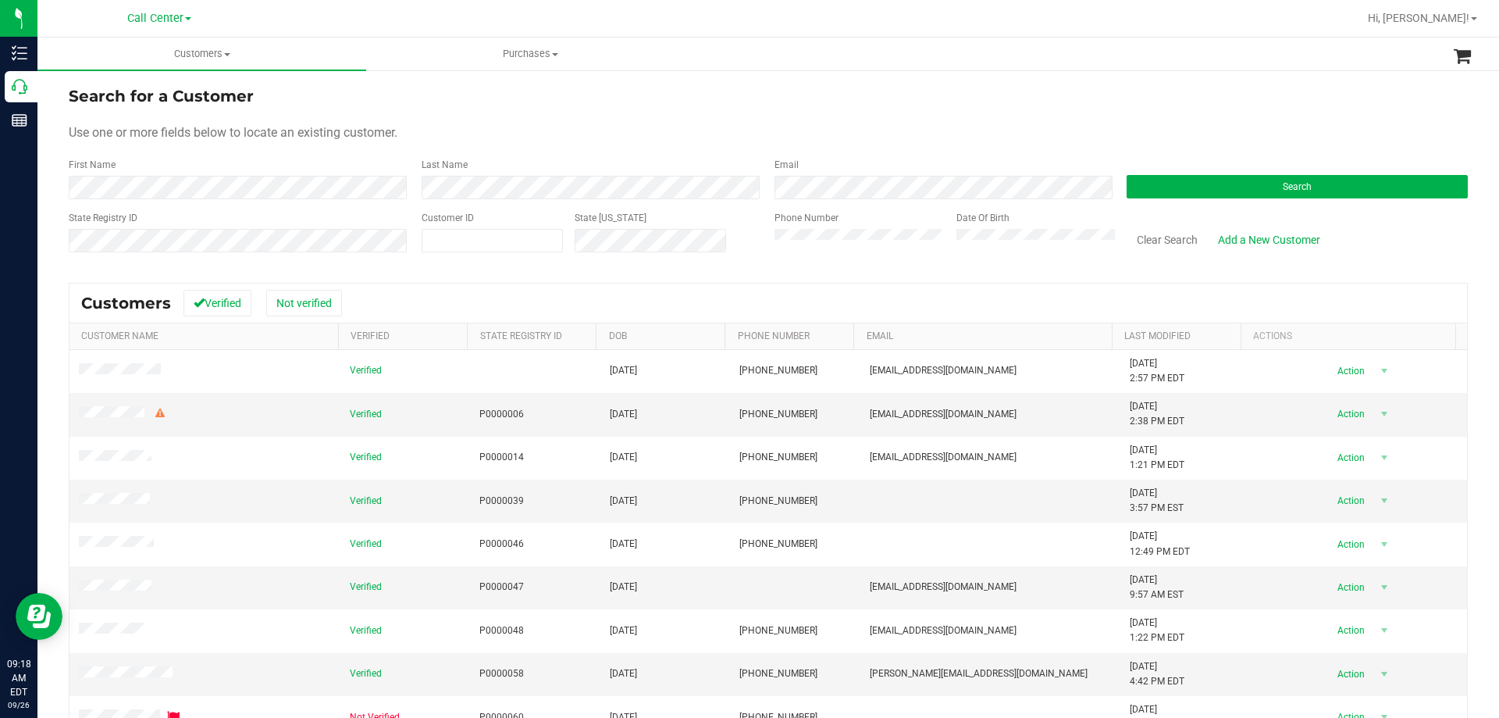
click at [1162, 172] on div "Search" at bounding box center [1291, 178] width 353 height 41
click at [1158, 179] on button "Search" at bounding box center [1297, 186] width 341 height 23
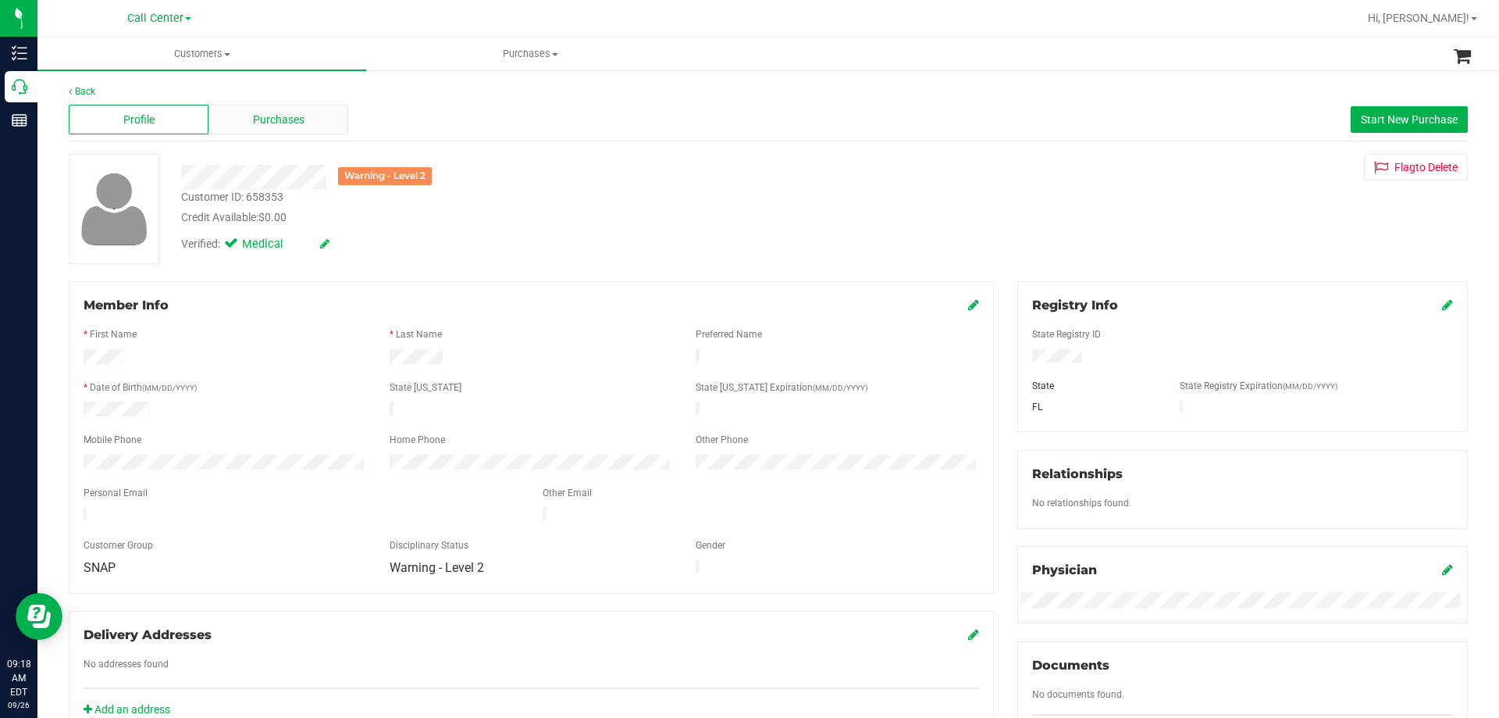
click at [274, 123] on span "Purchases" at bounding box center [279, 120] width 52 height 16
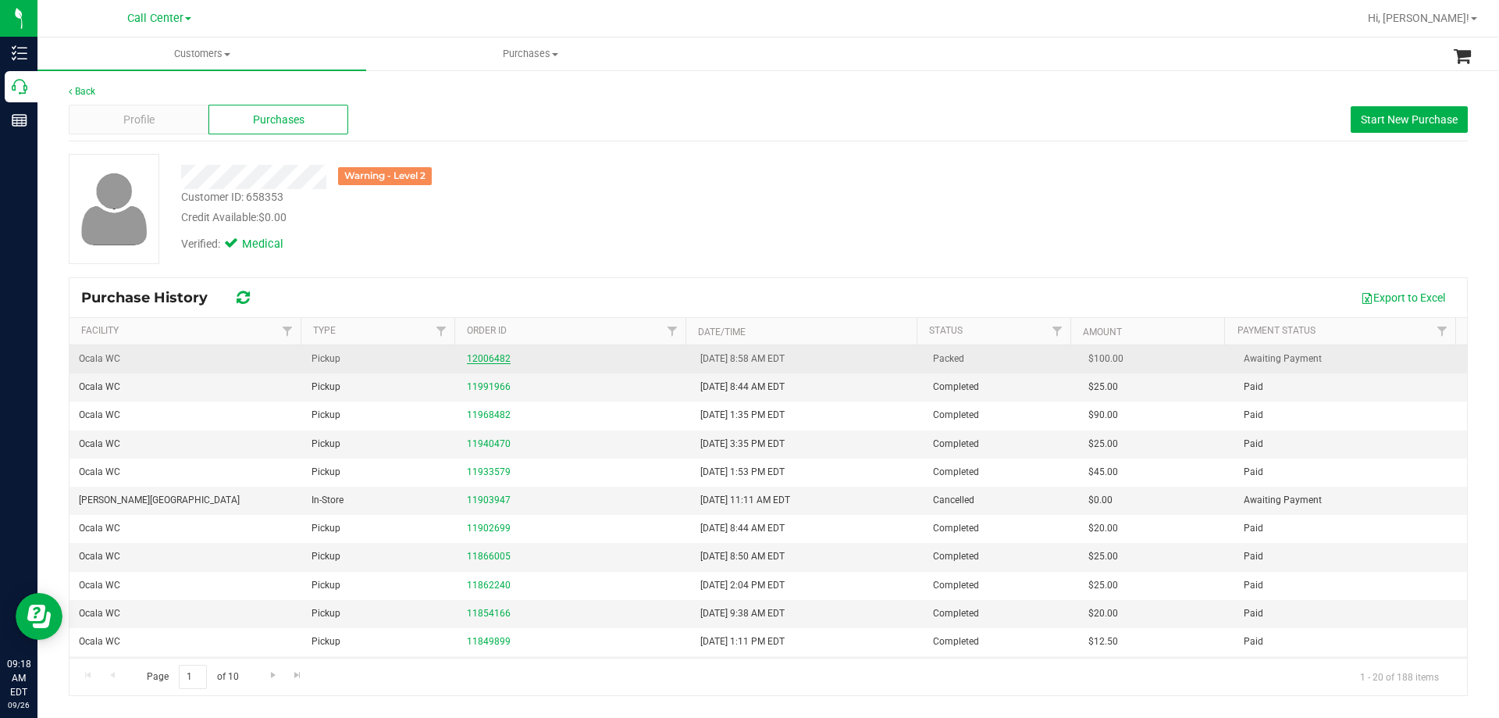
click at [485, 358] on link "12006482" at bounding box center [489, 358] width 44 height 11
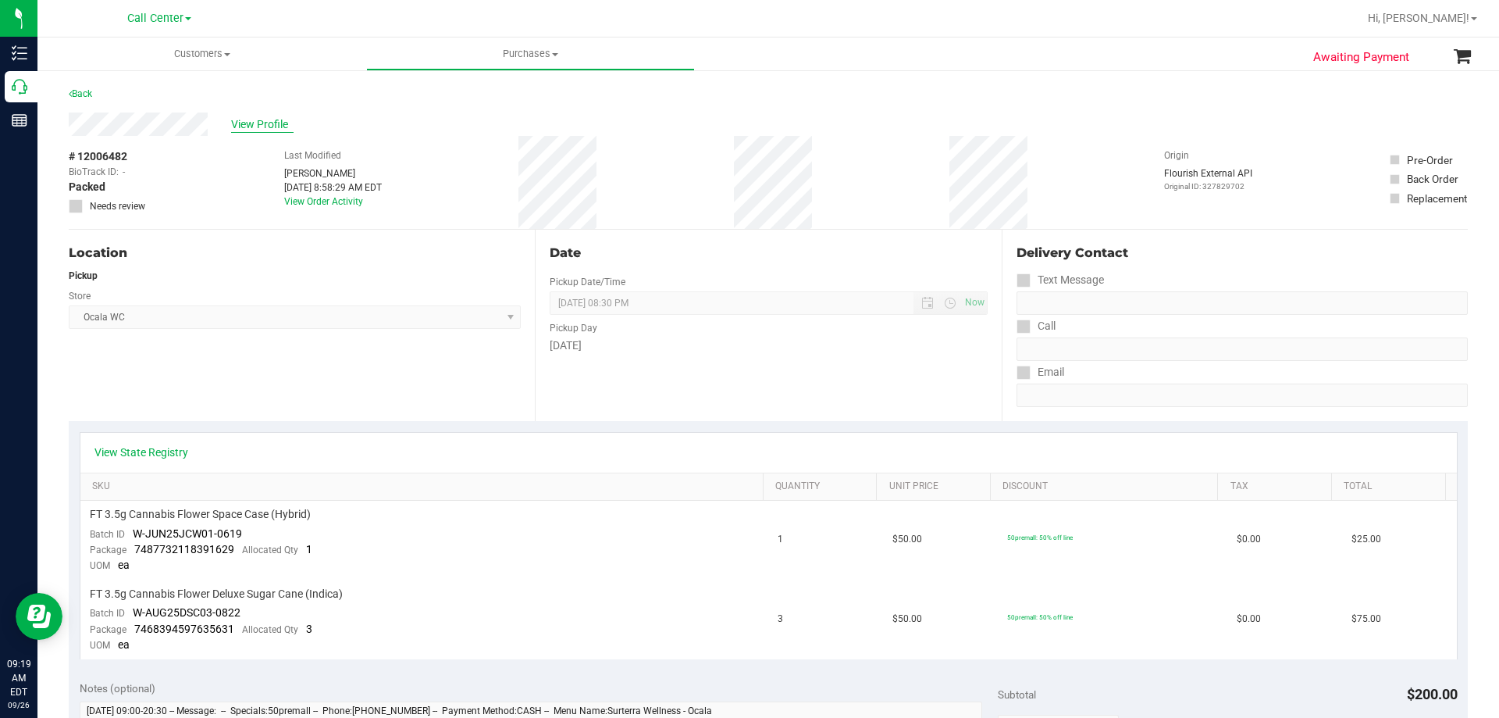
click at [255, 129] on span "View Profile" at bounding box center [262, 124] width 62 height 16
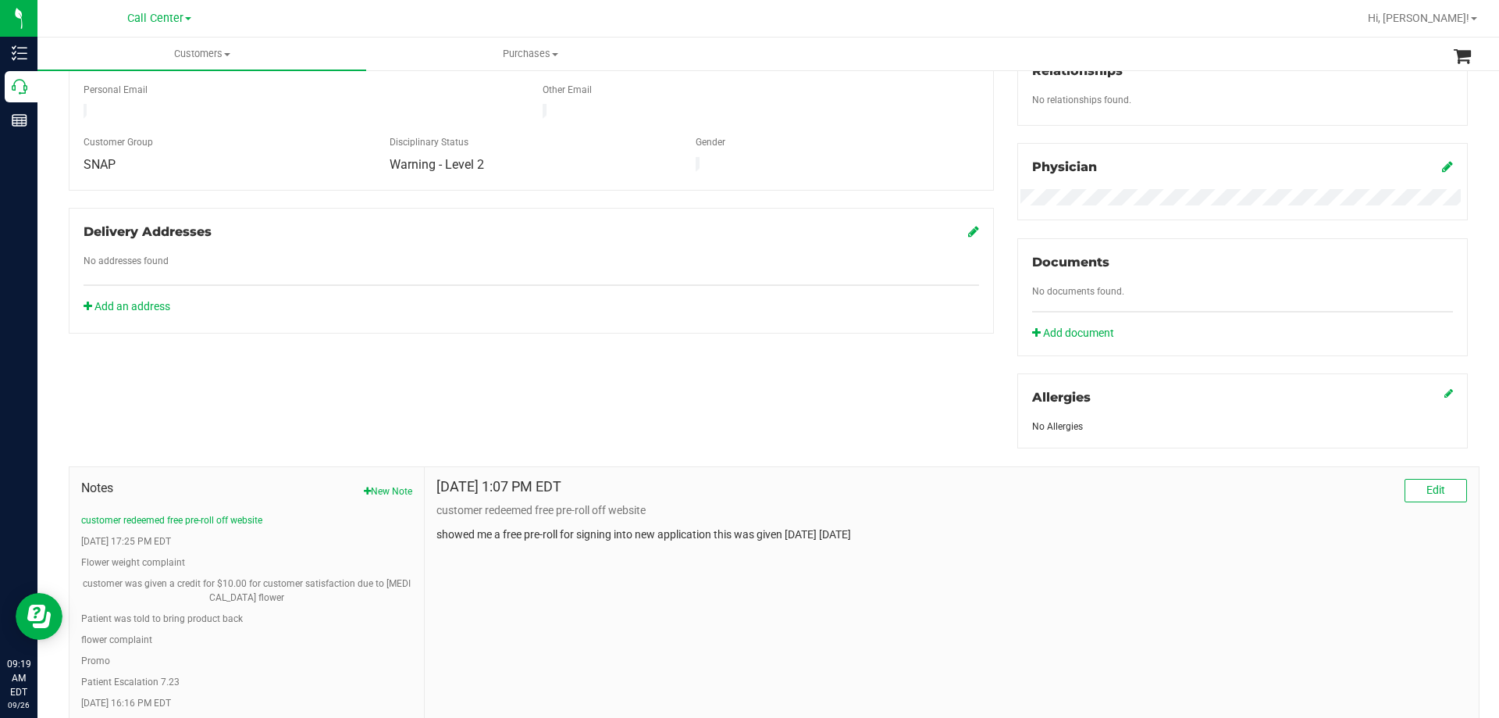
scroll to position [547, 0]
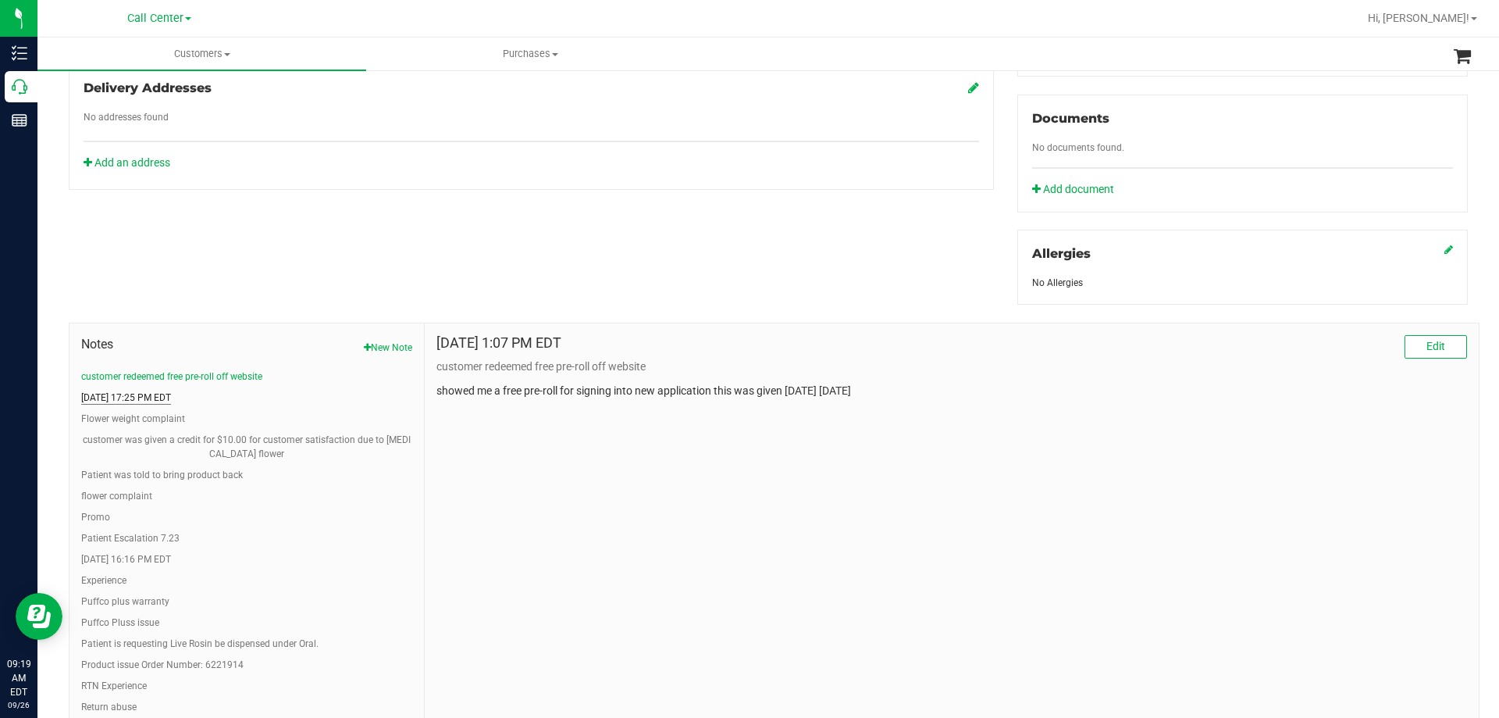
click at [117, 390] on button "[DATE] 17:25 PM EDT" at bounding box center [126, 397] width 90 height 14
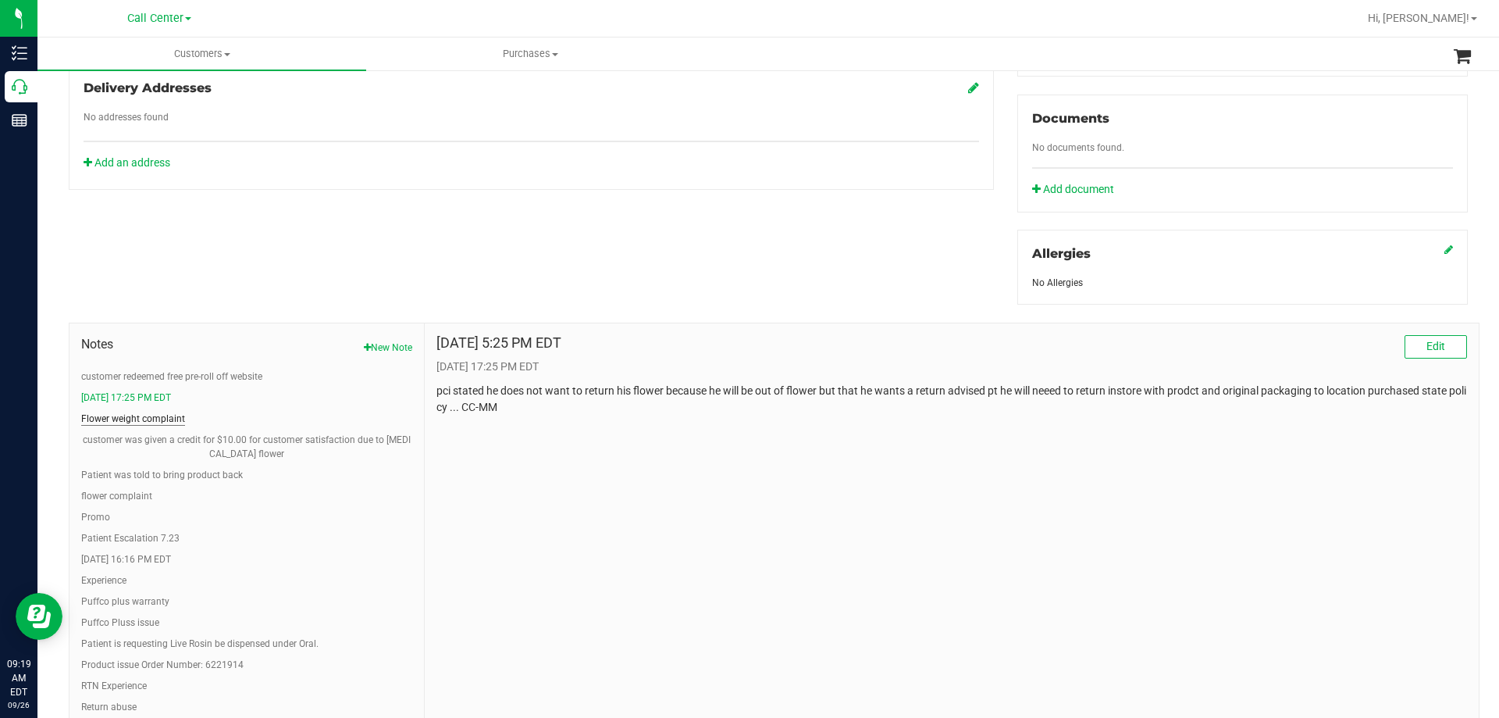
click at [112, 415] on button "Flower weight complaint" at bounding box center [133, 419] width 104 height 14
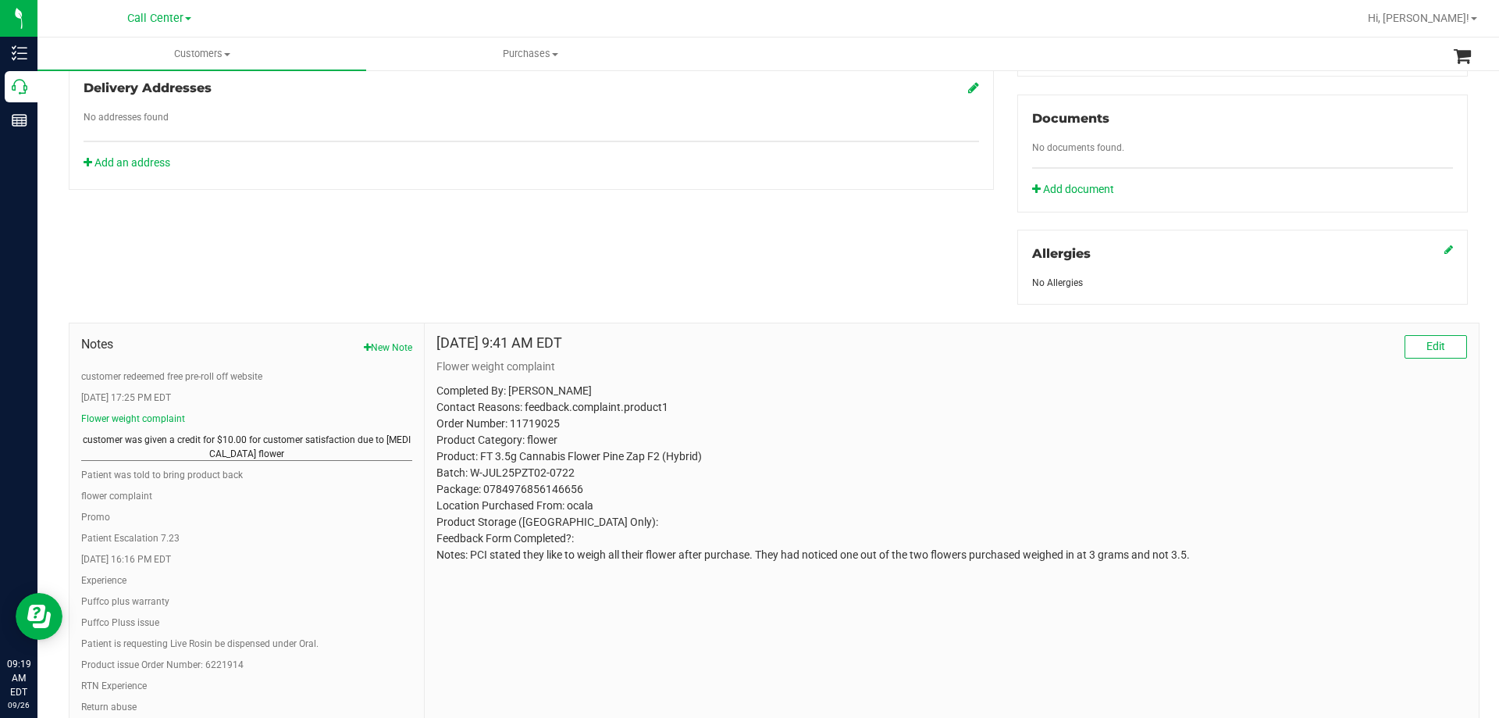
click at [166, 440] on button "customer was given a credit for $10.00 for customer satisfaction due to [MEDICA…" at bounding box center [246, 447] width 331 height 28
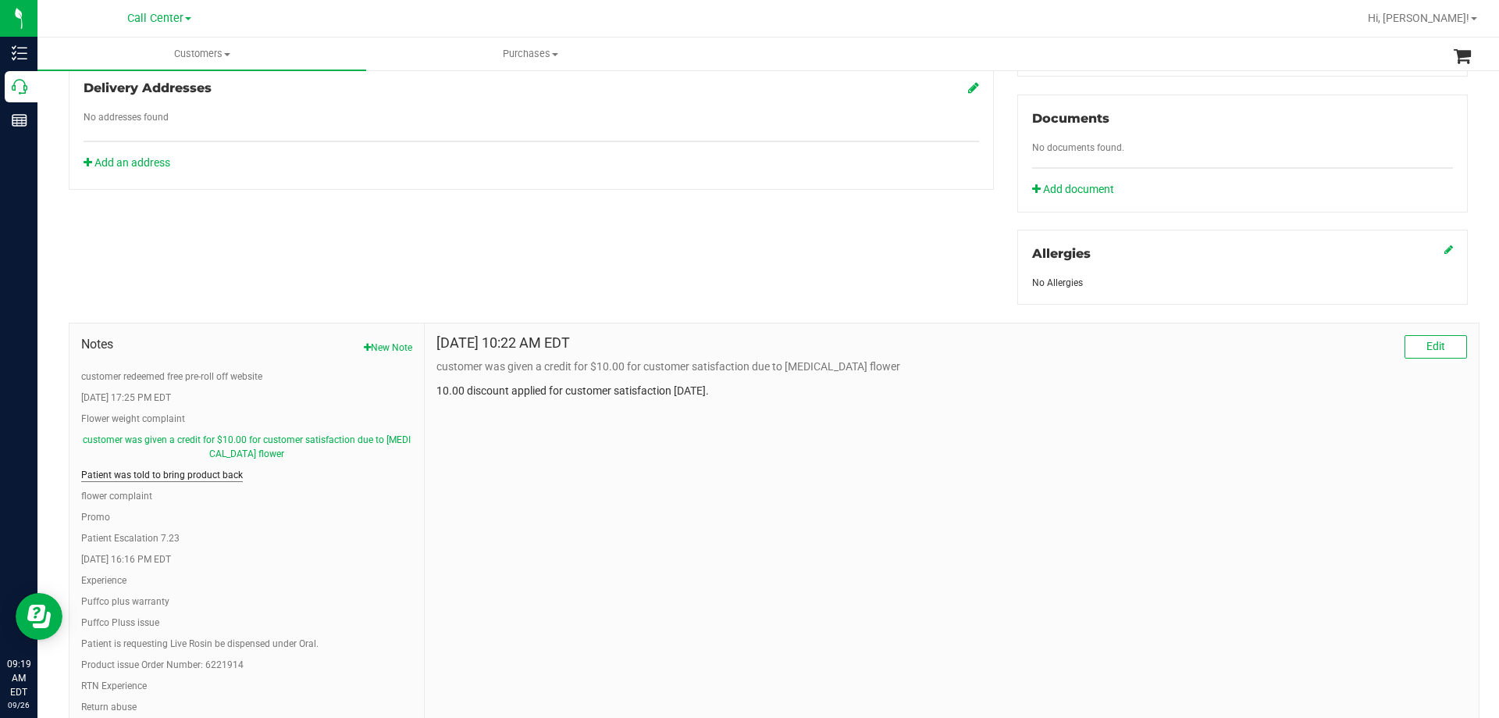
click at [148, 468] on button "Patient was told to bring product back" at bounding box center [162, 475] width 162 height 14
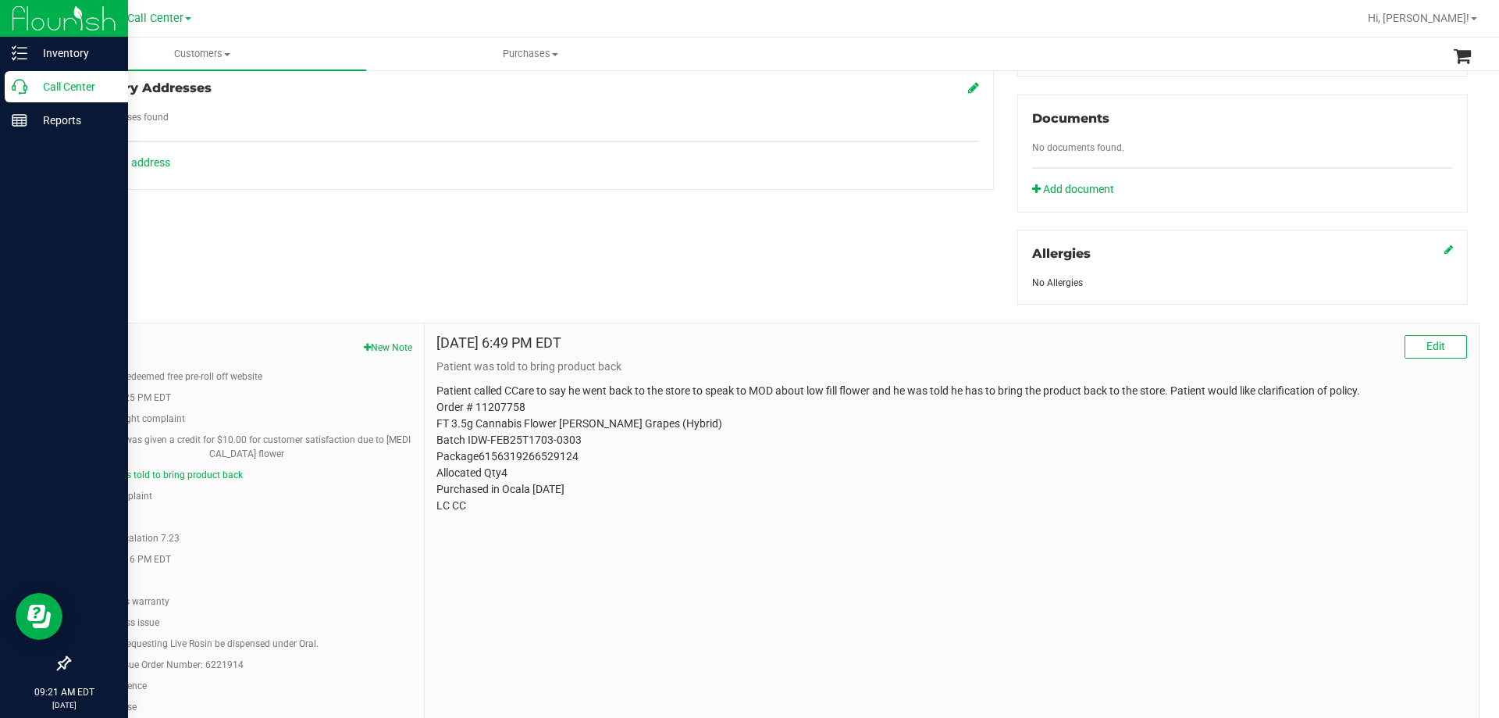
click at [73, 85] on p "Call Center" at bounding box center [74, 86] width 94 height 19
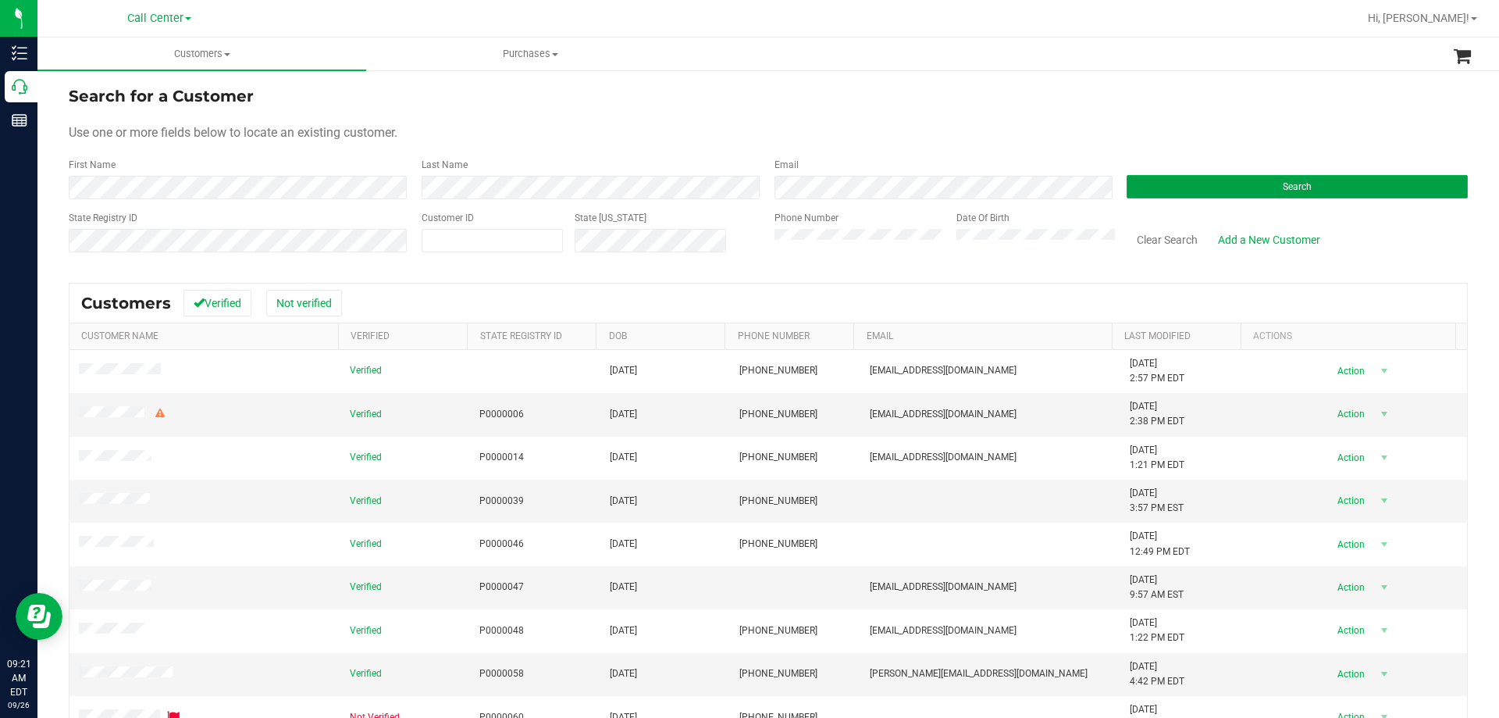
click at [1201, 179] on button "Search" at bounding box center [1297, 186] width 341 height 23
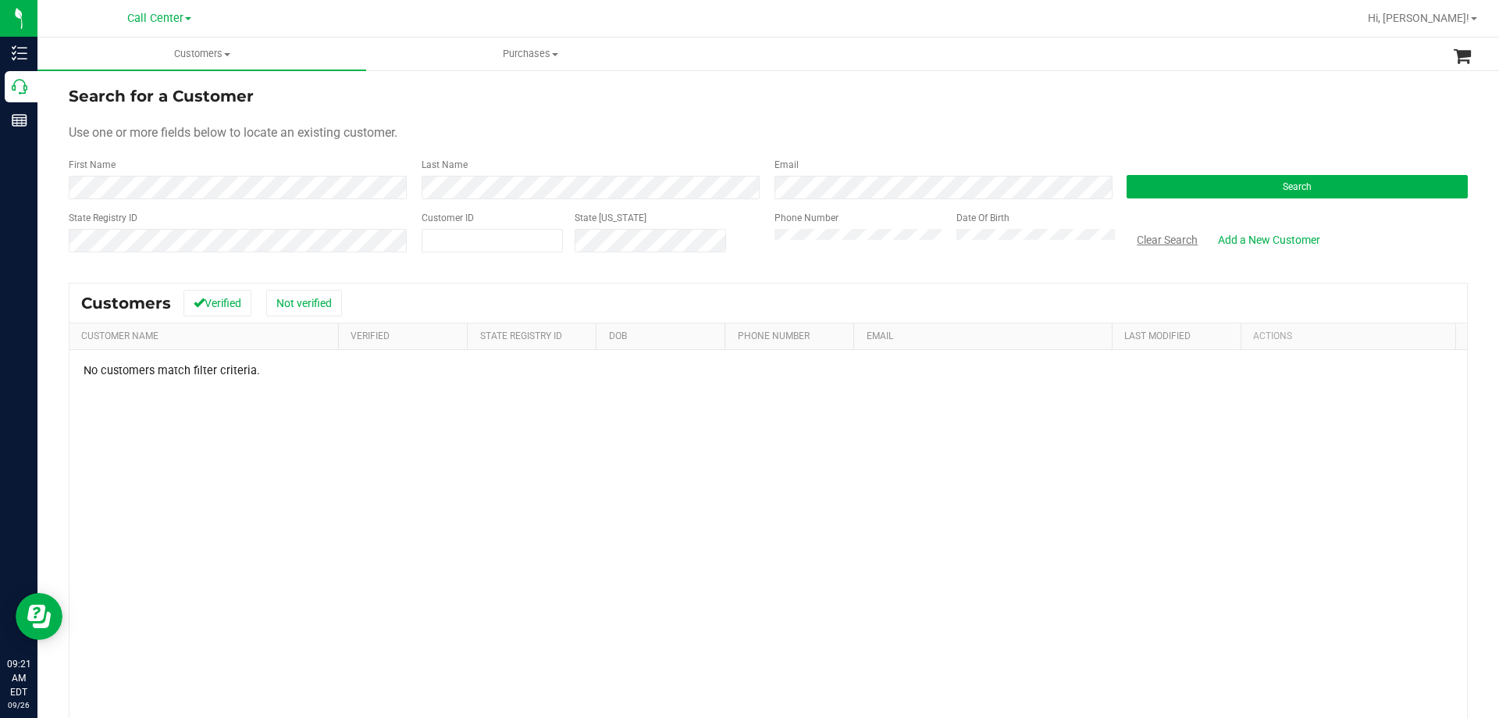
click at [1141, 242] on button "Clear Search" at bounding box center [1167, 239] width 81 height 27
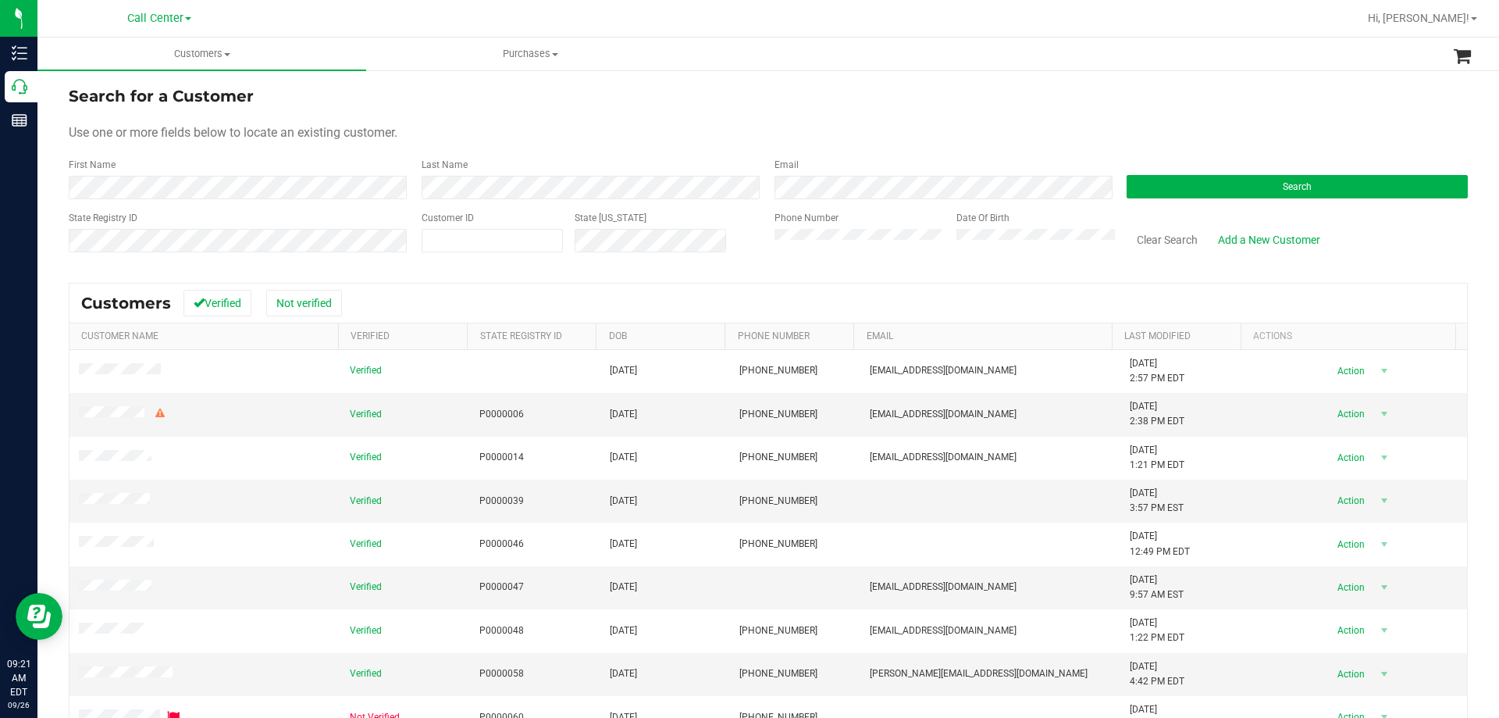
click at [743, 95] on div "Search for a Customer" at bounding box center [769, 95] width 1400 height 23
click at [1182, 188] on button "Search" at bounding box center [1297, 186] width 341 height 23
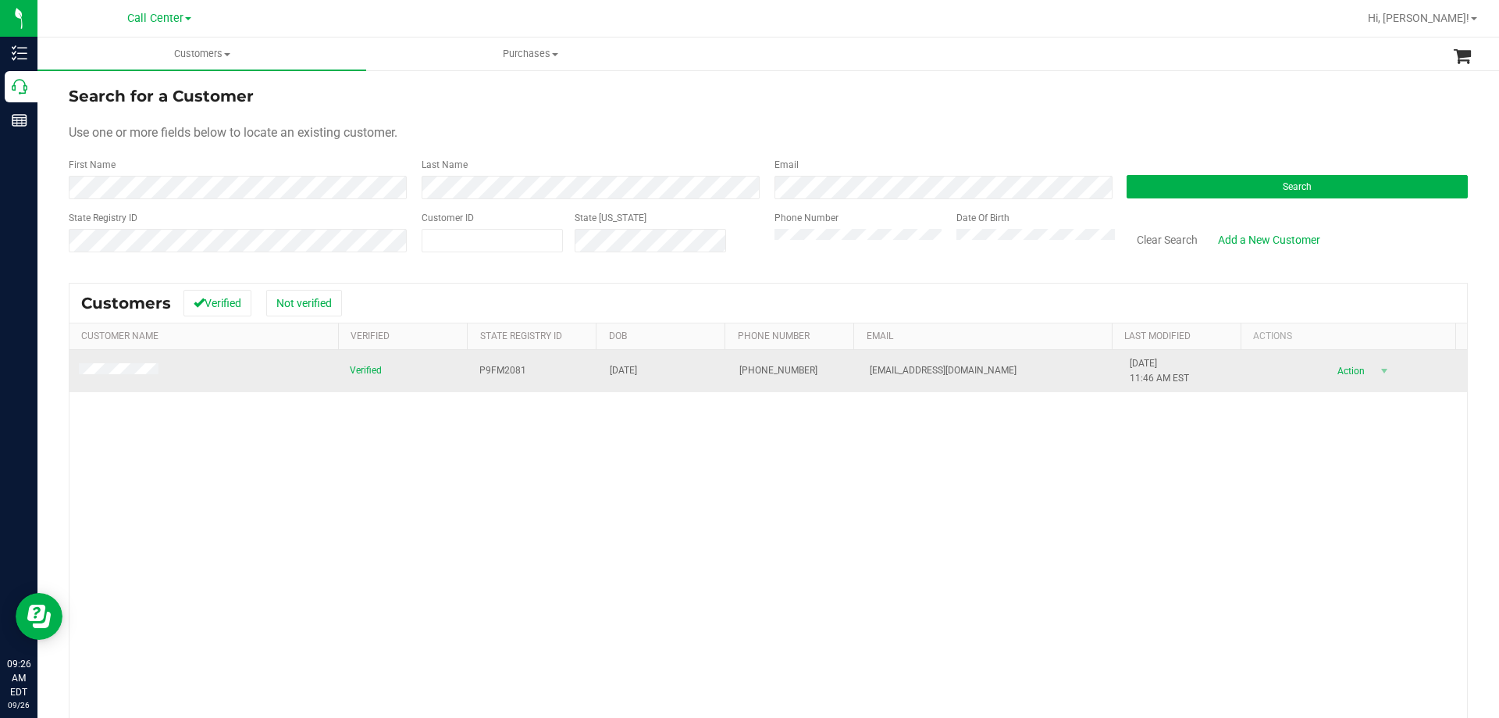
click at [480, 373] on span "P9FM2081" at bounding box center [503, 370] width 47 height 15
copy span "P9FM2081"
click at [601, 369] on td "[DATE]" at bounding box center [666, 371] width 130 height 42
click at [610, 368] on span "[DATE]" at bounding box center [623, 370] width 27 height 15
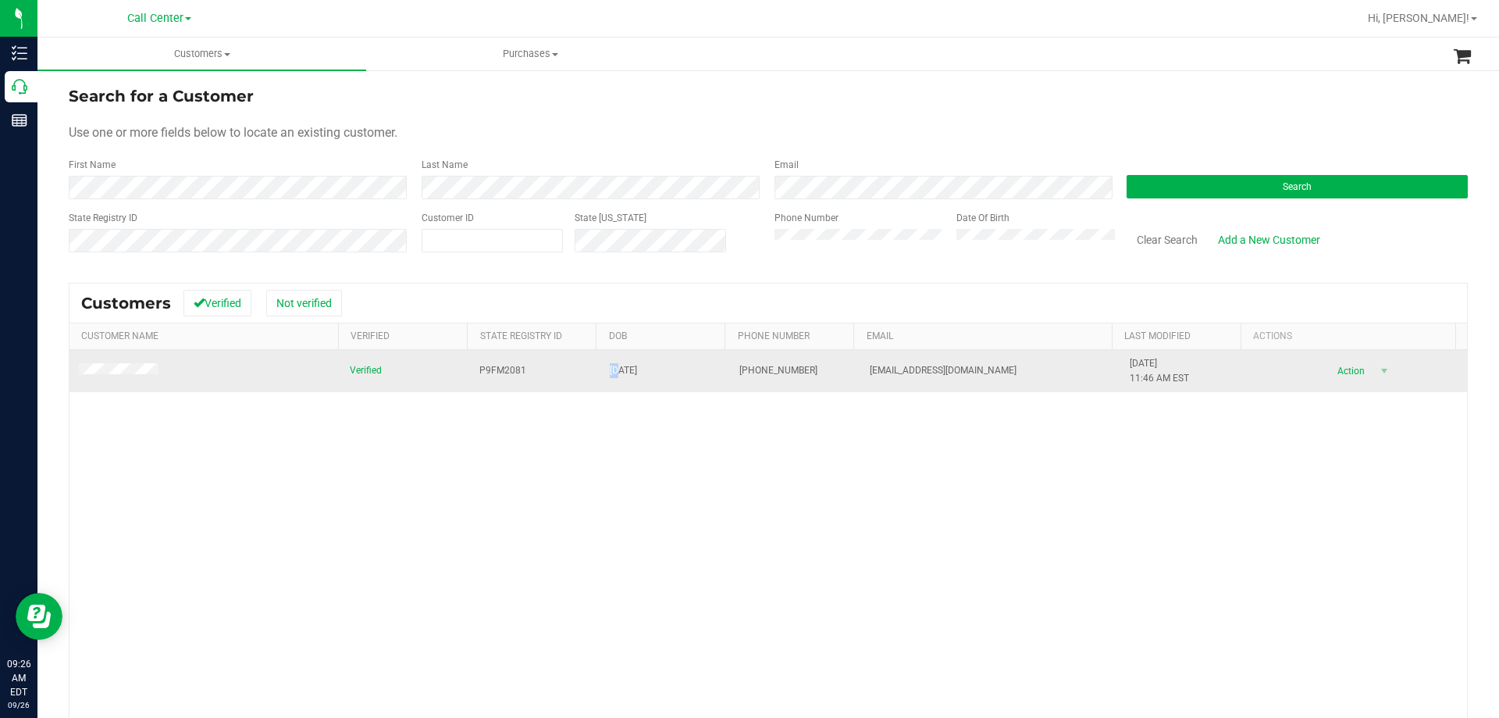
click at [610, 368] on span "[DATE]" at bounding box center [623, 370] width 27 height 15
click at [610, 367] on span "[DATE]" at bounding box center [623, 370] width 27 height 15
copy span "[DATE]"
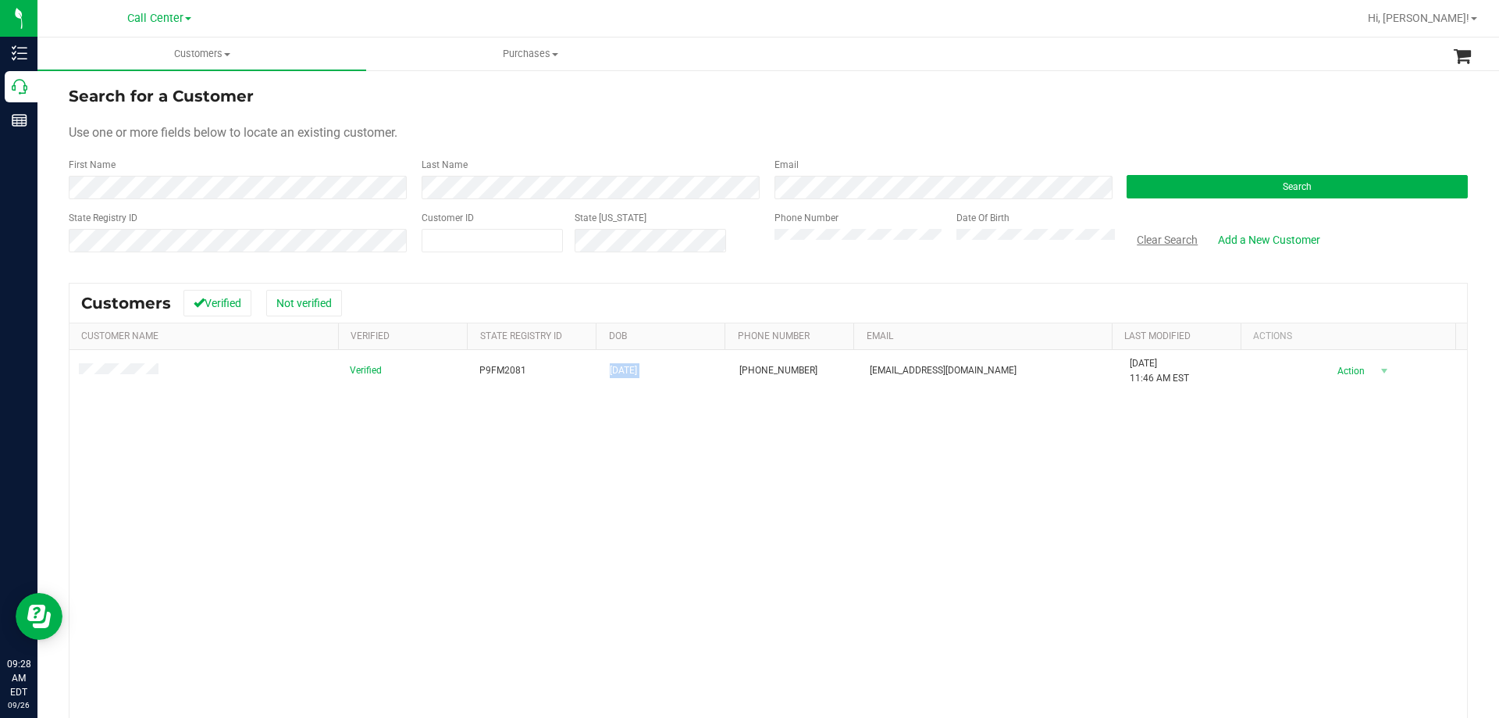
click at [1174, 241] on button "Clear Search" at bounding box center [1167, 239] width 81 height 27
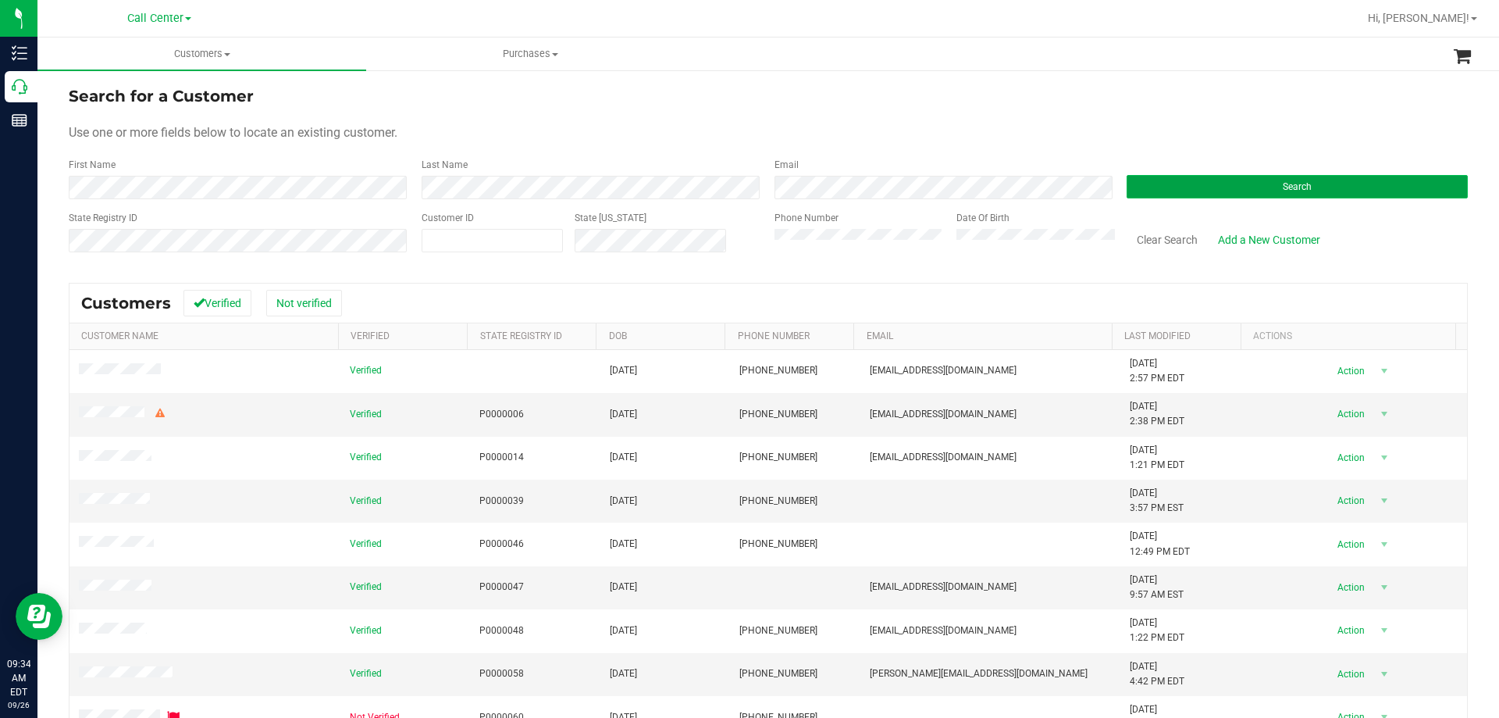
click at [1175, 191] on button "Search" at bounding box center [1297, 186] width 341 height 23
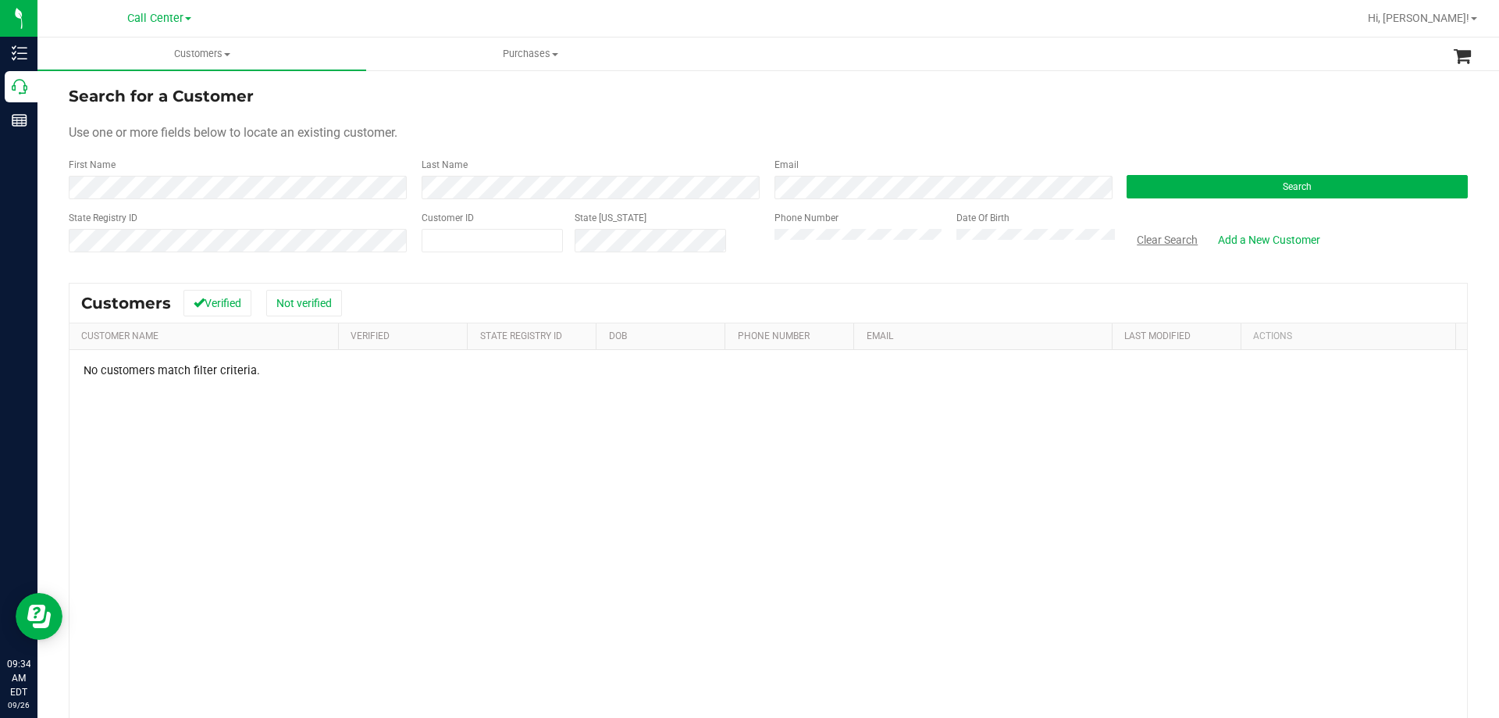
click at [1147, 250] on button "Clear Search" at bounding box center [1167, 239] width 81 height 27
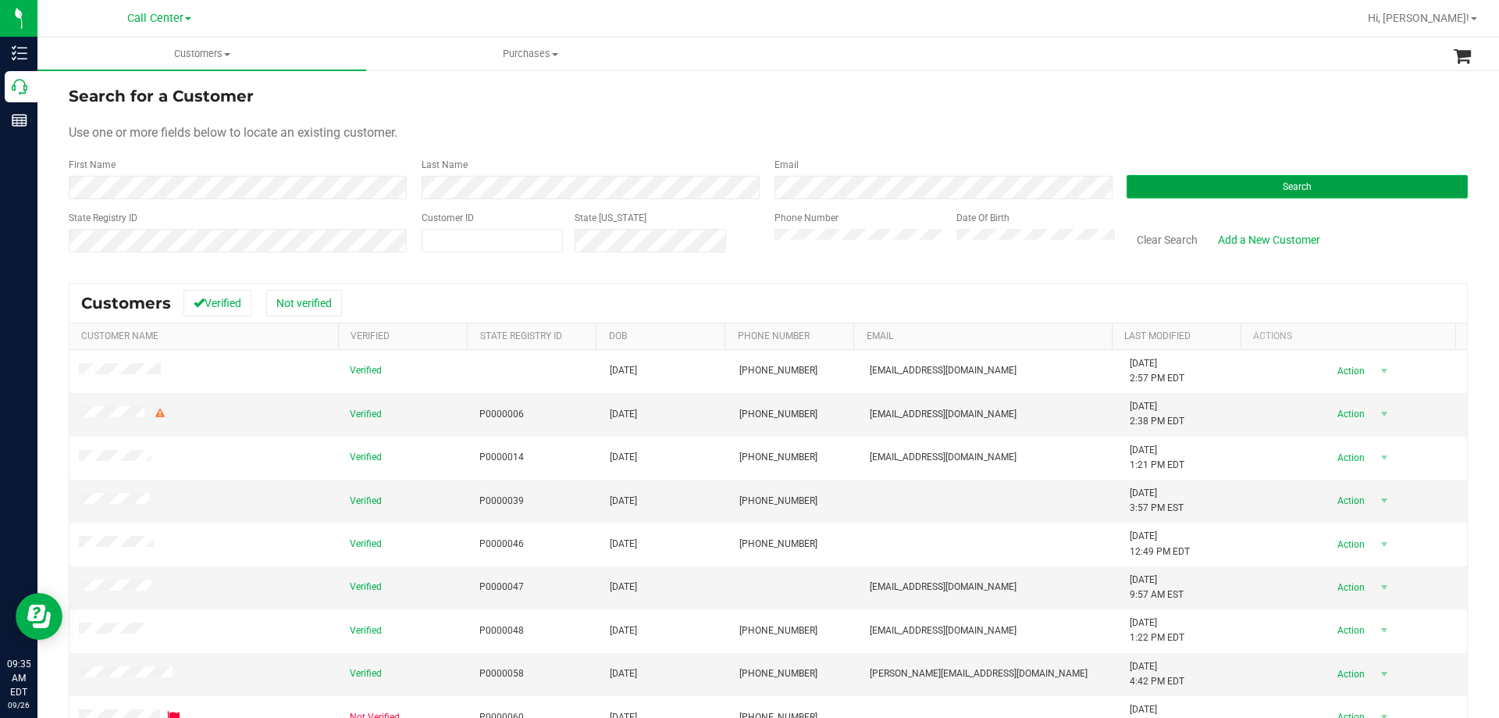
click at [1302, 176] on button "Search" at bounding box center [1297, 186] width 341 height 23
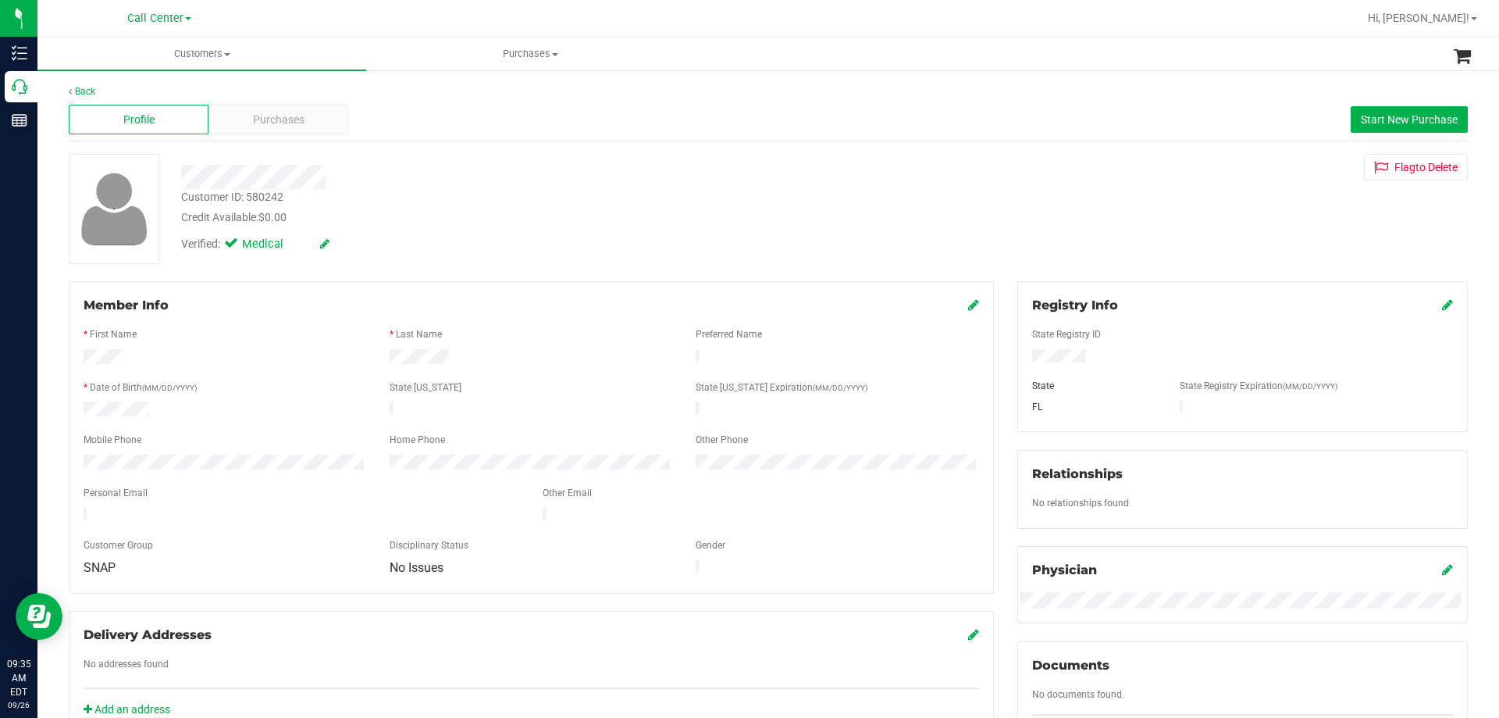
click at [403, 218] on div "Credit Available: $0.00" at bounding box center [525, 217] width 688 height 16
click at [497, 215] on div "Credit Available: $0.00" at bounding box center [525, 217] width 688 height 16
click at [530, 204] on div "Customer ID: 580242 Credit Available: $0.00" at bounding box center [524, 207] width 711 height 37
click at [968, 306] on icon at bounding box center [973, 304] width 11 height 12
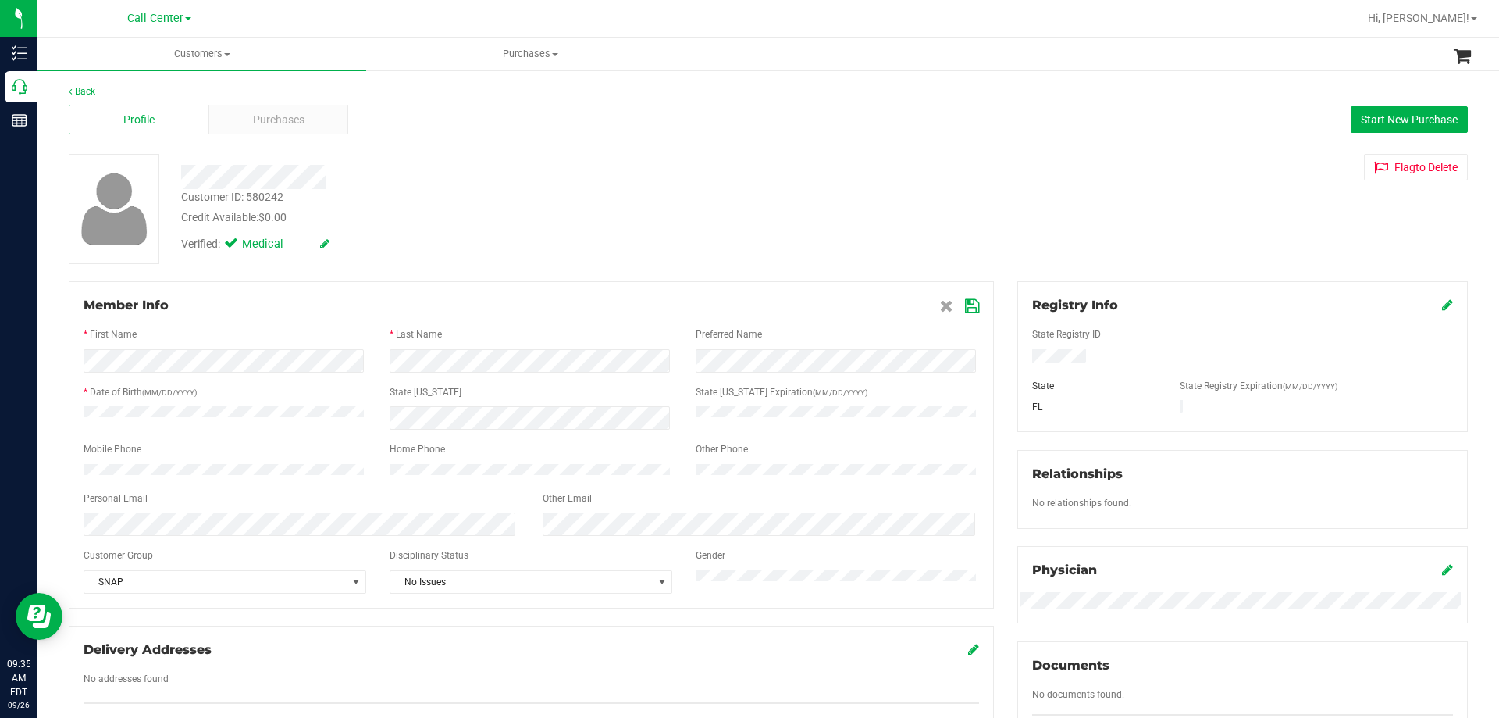
click at [965, 305] on icon at bounding box center [972, 306] width 14 height 12
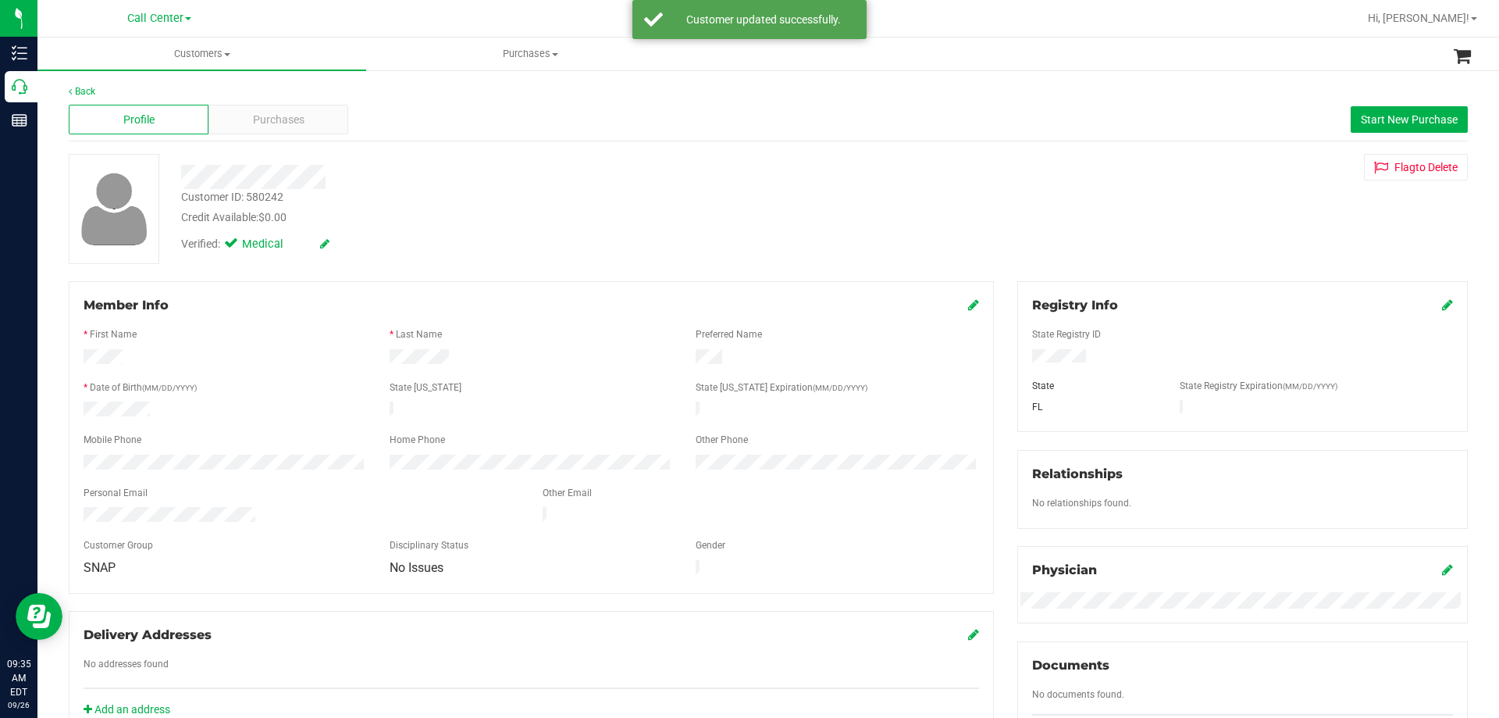
click at [474, 225] on div "Credit Available: $0.00" at bounding box center [525, 217] width 688 height 16
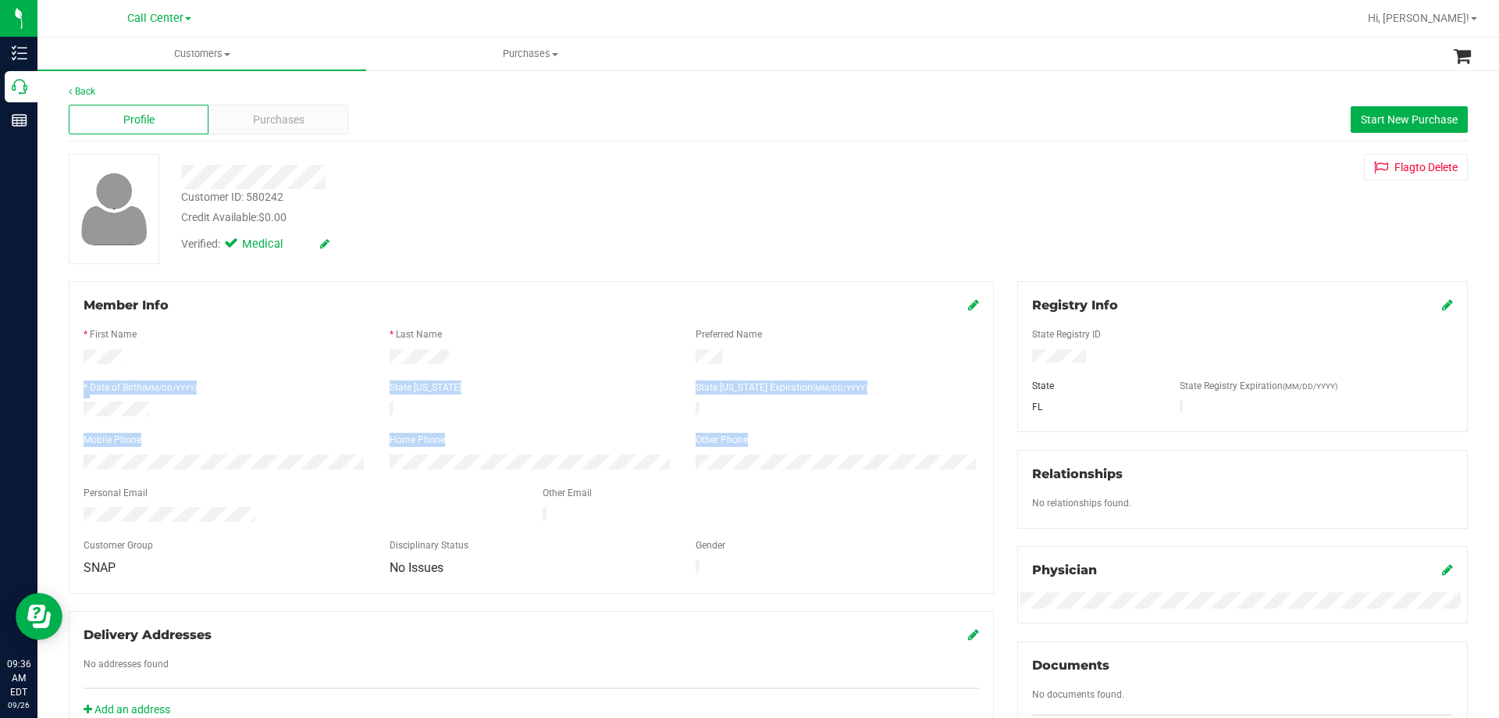
click at [477, 456] on form "Member Info * First Name * Last Name Preferred Name * Date of Birth (MM/DD/YYYY…" at bounding box center [532, 437] width 896 height 283
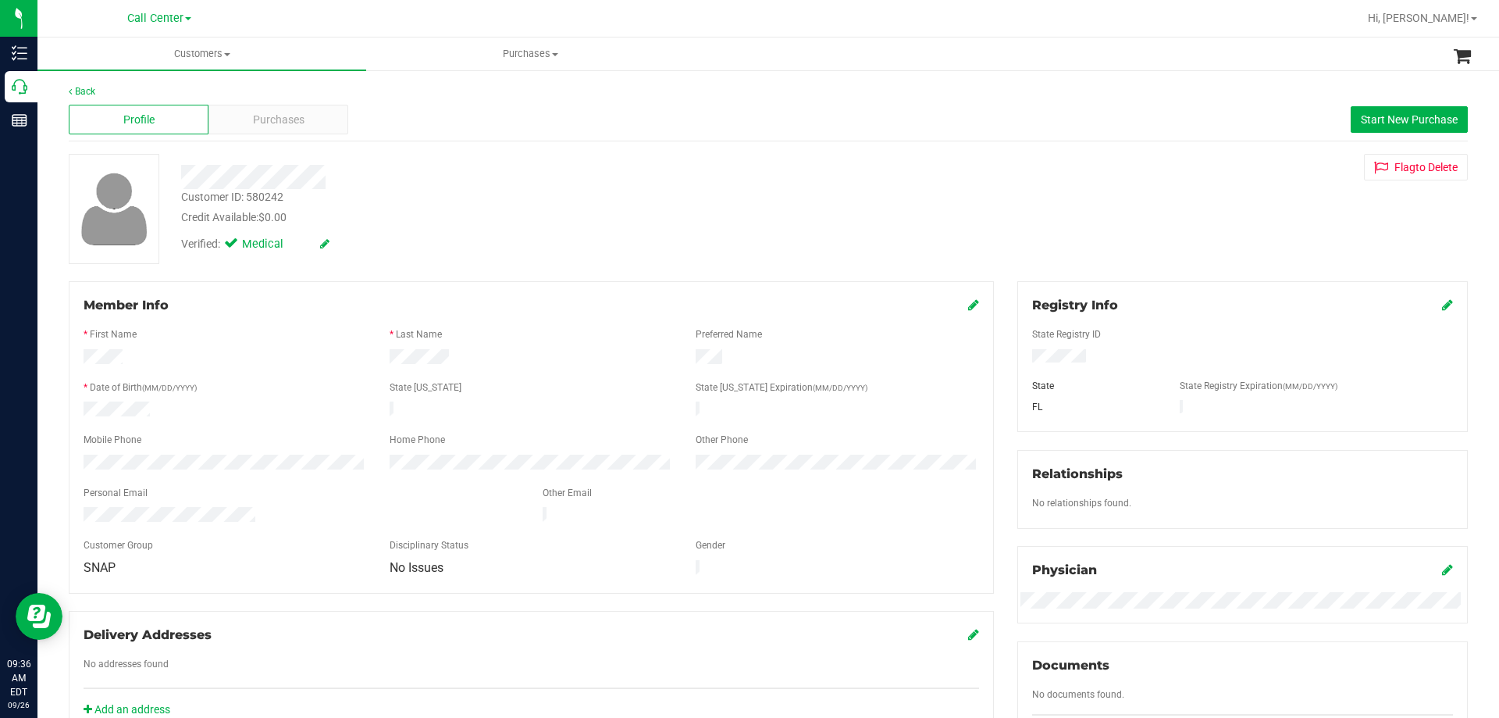
click at [526, 458] on div at bounding box center [531, 464] width 919 height 19
drag, startPoint x: 80, startPoint y: 453, endPoint x: 450, endPoint y: 465, distance: 370.4
click at [450, 465] on form "Member Info * First Name * Last Name Preferred Name * Date of Birth (MM/DD/YYYY…" at bounding box center [532, 437] width 896 height 283
click at [575, 287] on div "Member Info * First Name * Last Name Preferred Name * Date of Birth (MM/DD/YYYY…" at bounding box center [531, 437] width 925 height 312
click at [550, 226] on div "Verified: Medical" at bounding box center [524, 243] width 711 height 34
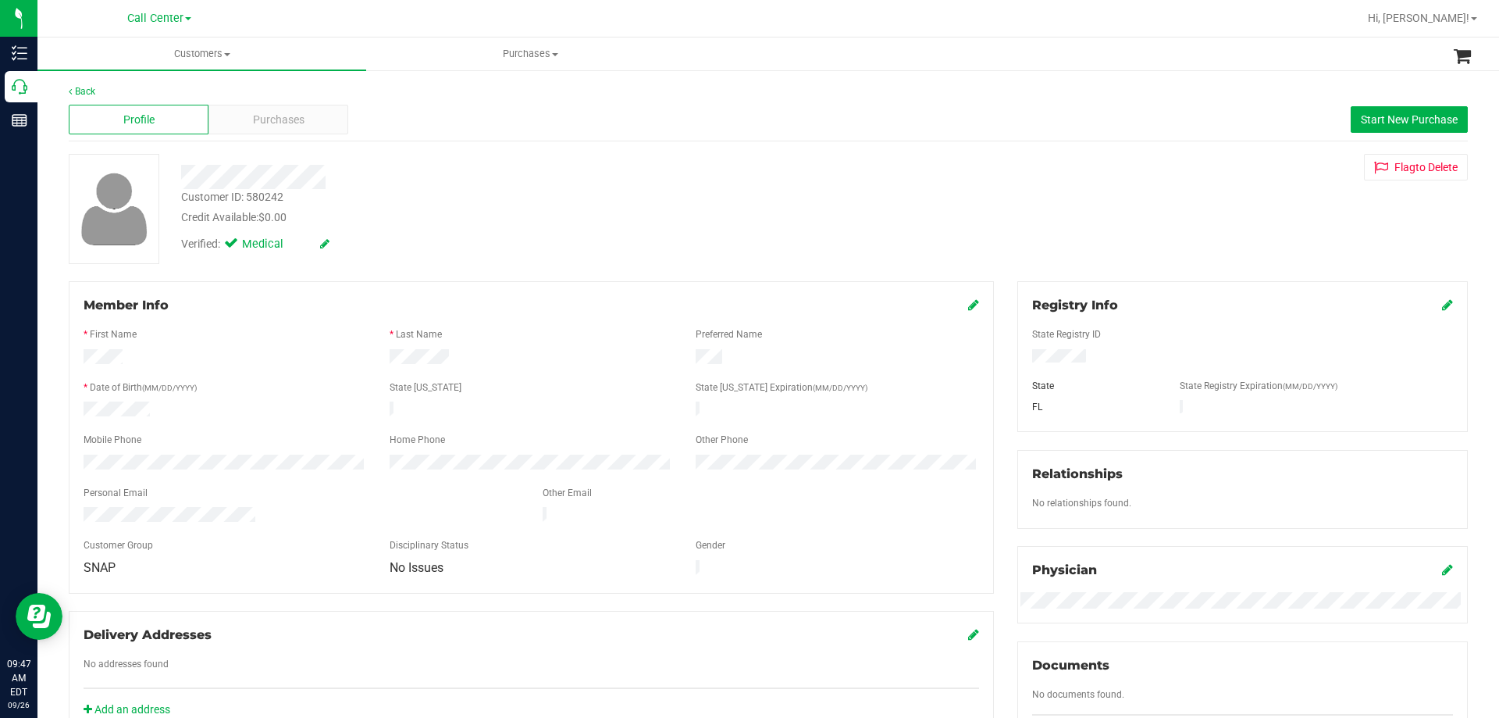
click at [39, 79] on div "Back Profile Purchases Start New Purchase Customer ID: 580242 Credit Available:…" at bounding box center [768, 600] width 1462 height 1062
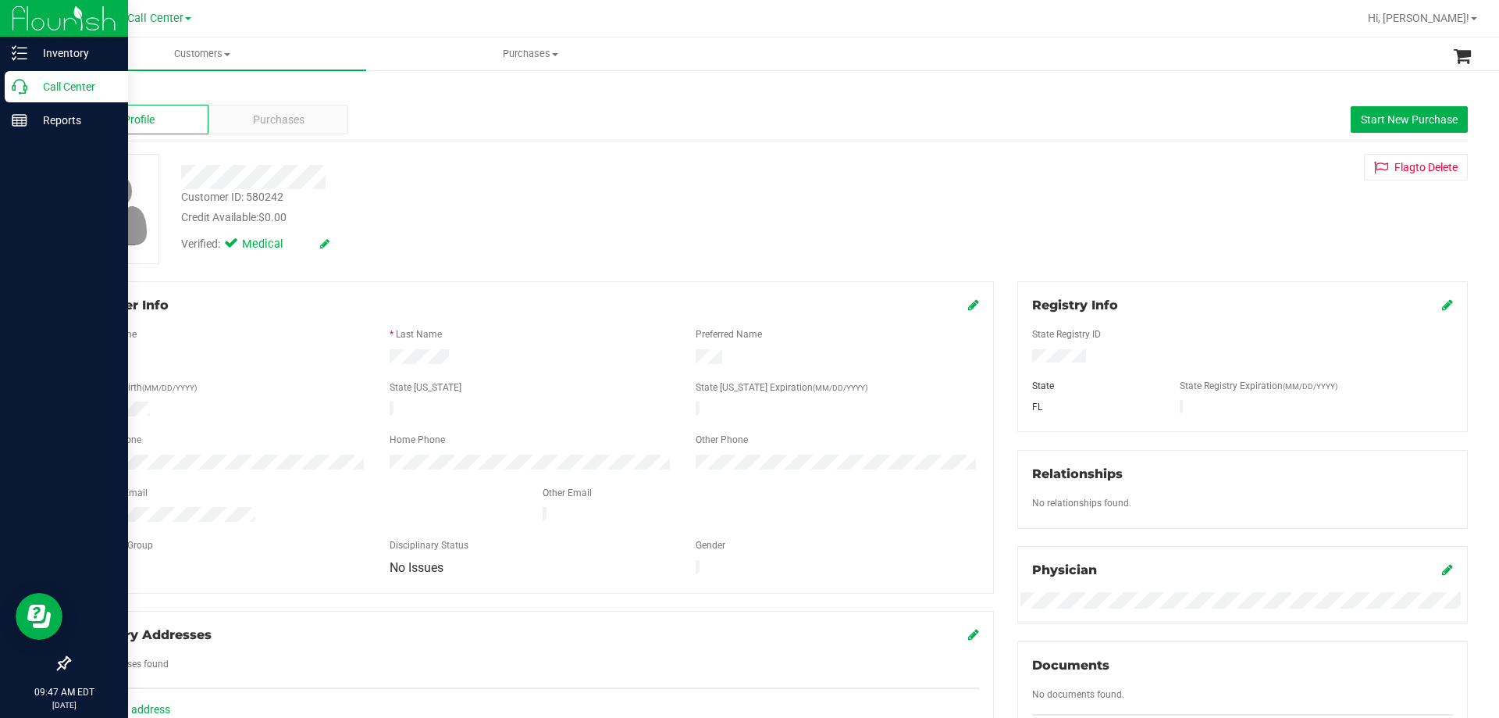
click at [35, 80] on p "Call Center" at bounding box center [74, 86] width 94 height 19
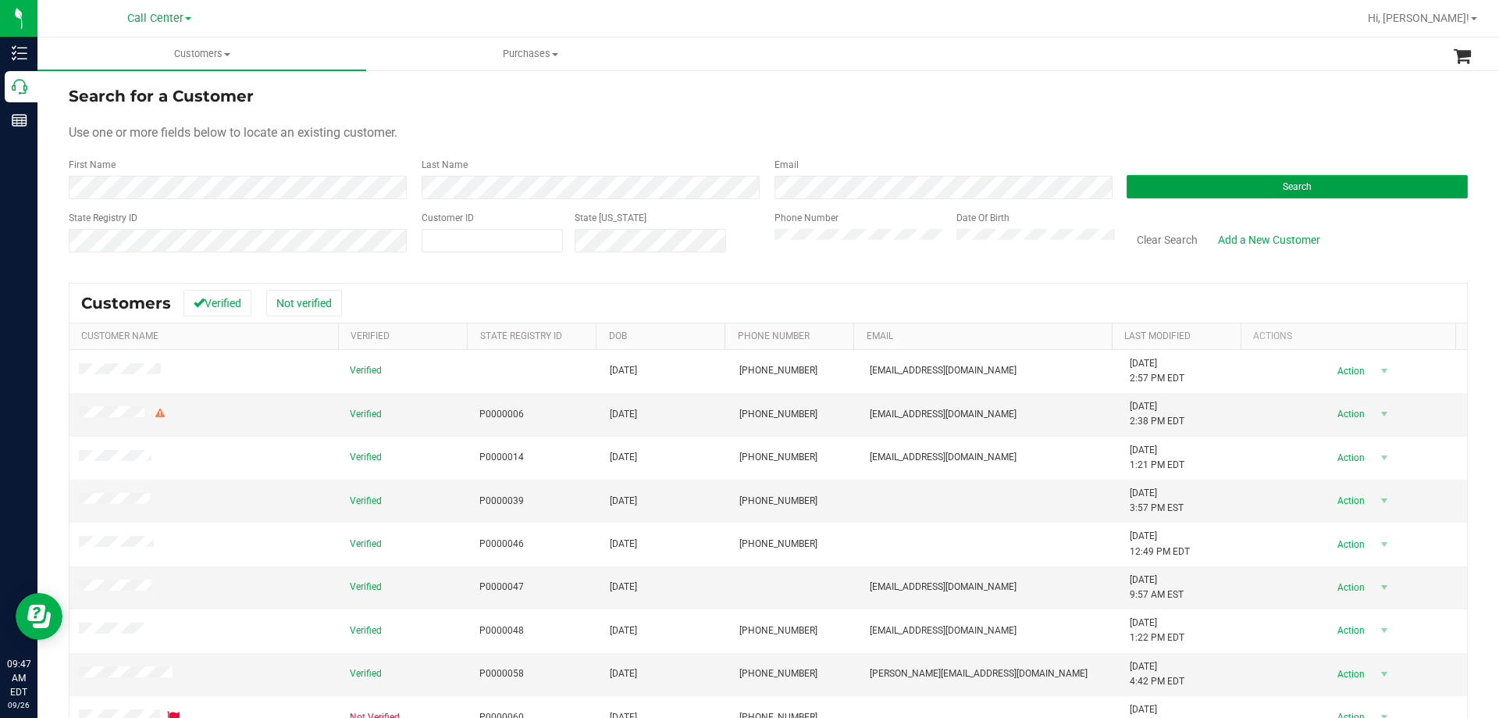
click at [1230, 176] on button "Search" at bounding box center [1297, 186] width 341 height 23
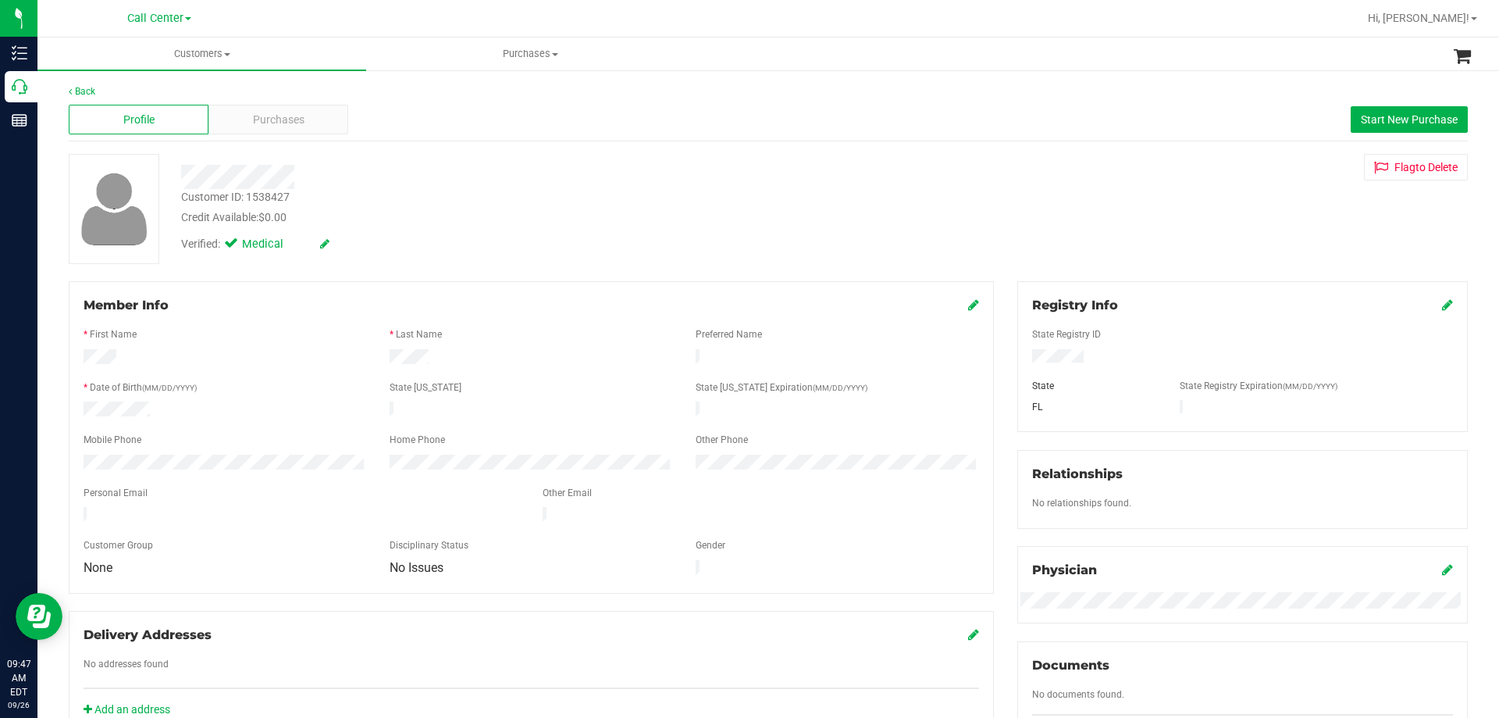
click at [264, 193] on div "Customer ID: 1538427" at bounding box center [235, 197] width 109 height 16
copy div "1538427"
click at [266, 135] on div "Profile Purchases Start New Purchase" at bounding box center [769, 119] width 1400 height 43
click at [271, 126] on span "Purchases" at bounding box center [279, 120] width 52 height 16
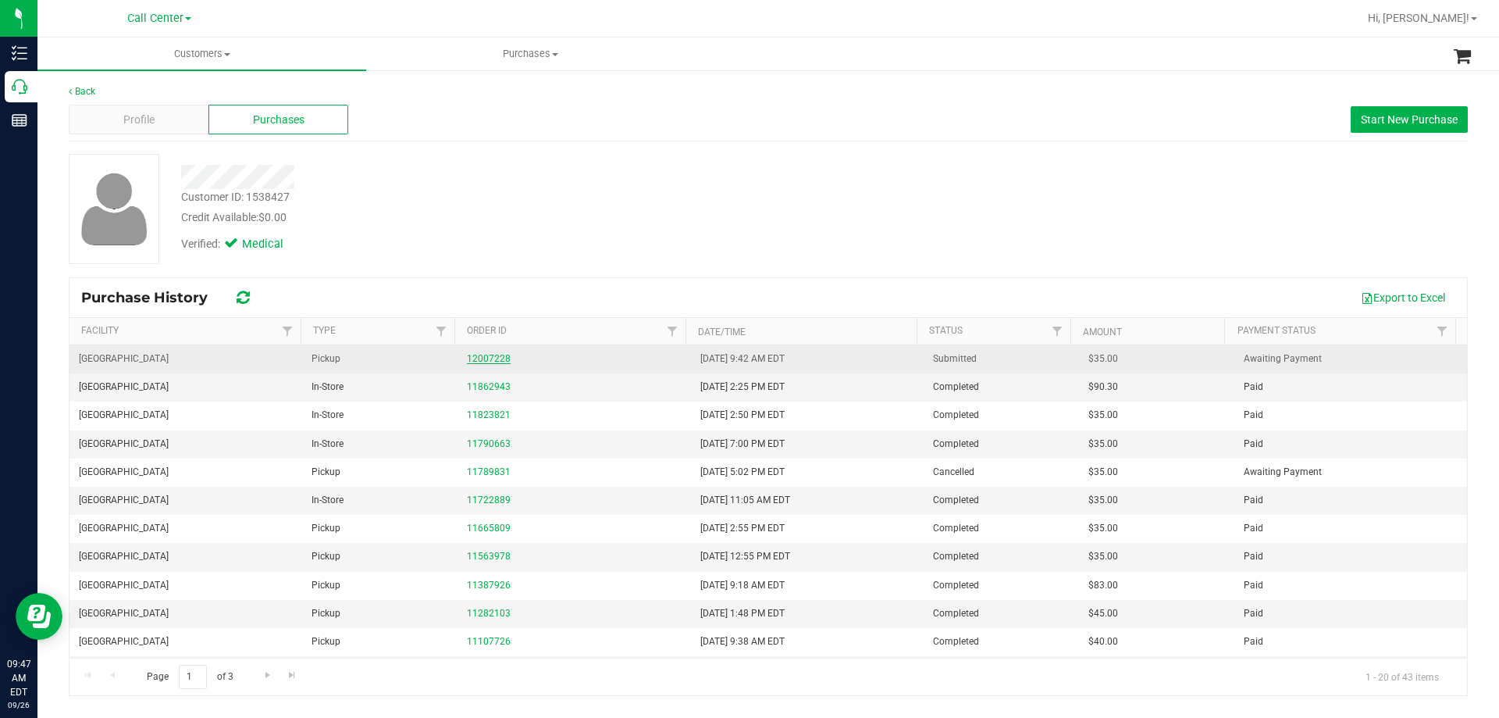
click at [488, 362] on link "12007228" at bounding box center [489, 358] width 44 height 11
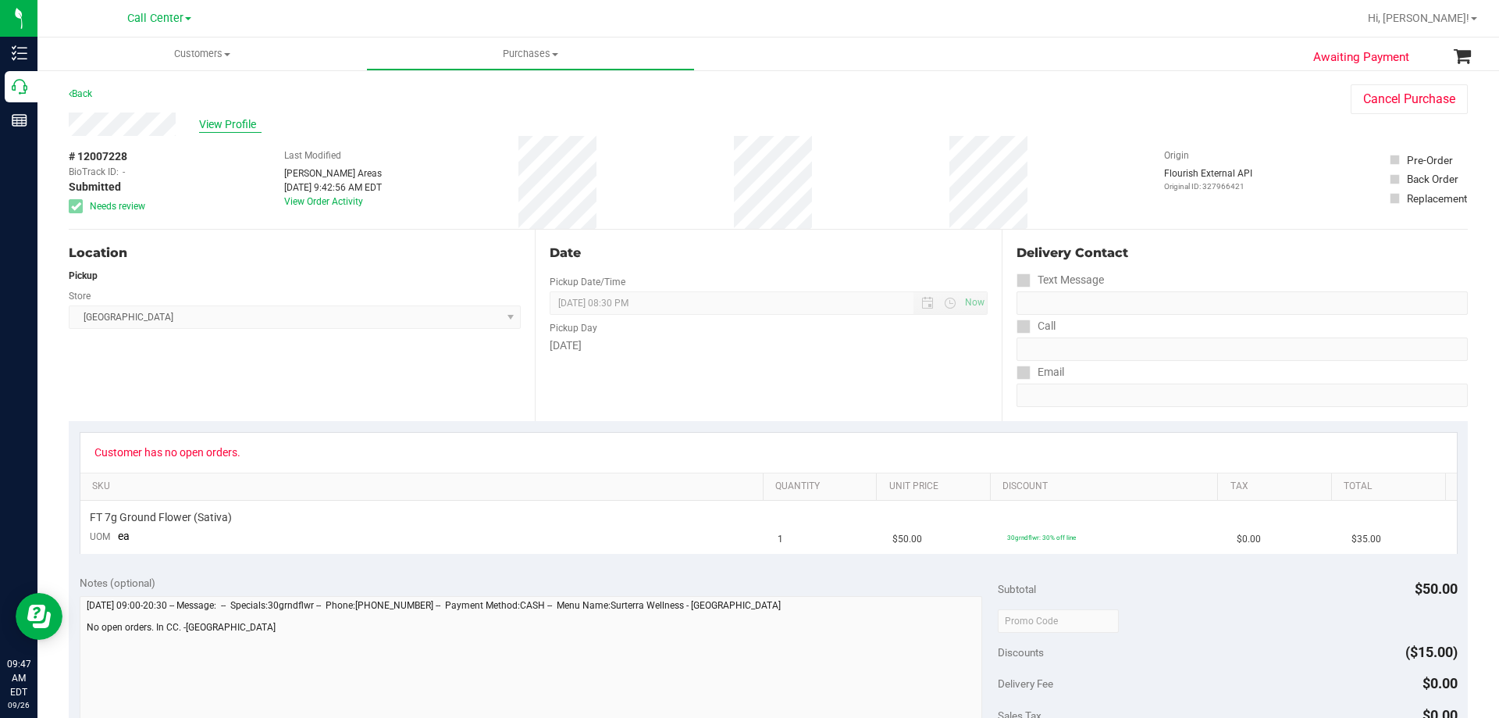
click at [237, 126] on span "View Profile" at bounding box center [230, 124] width 62 height 16
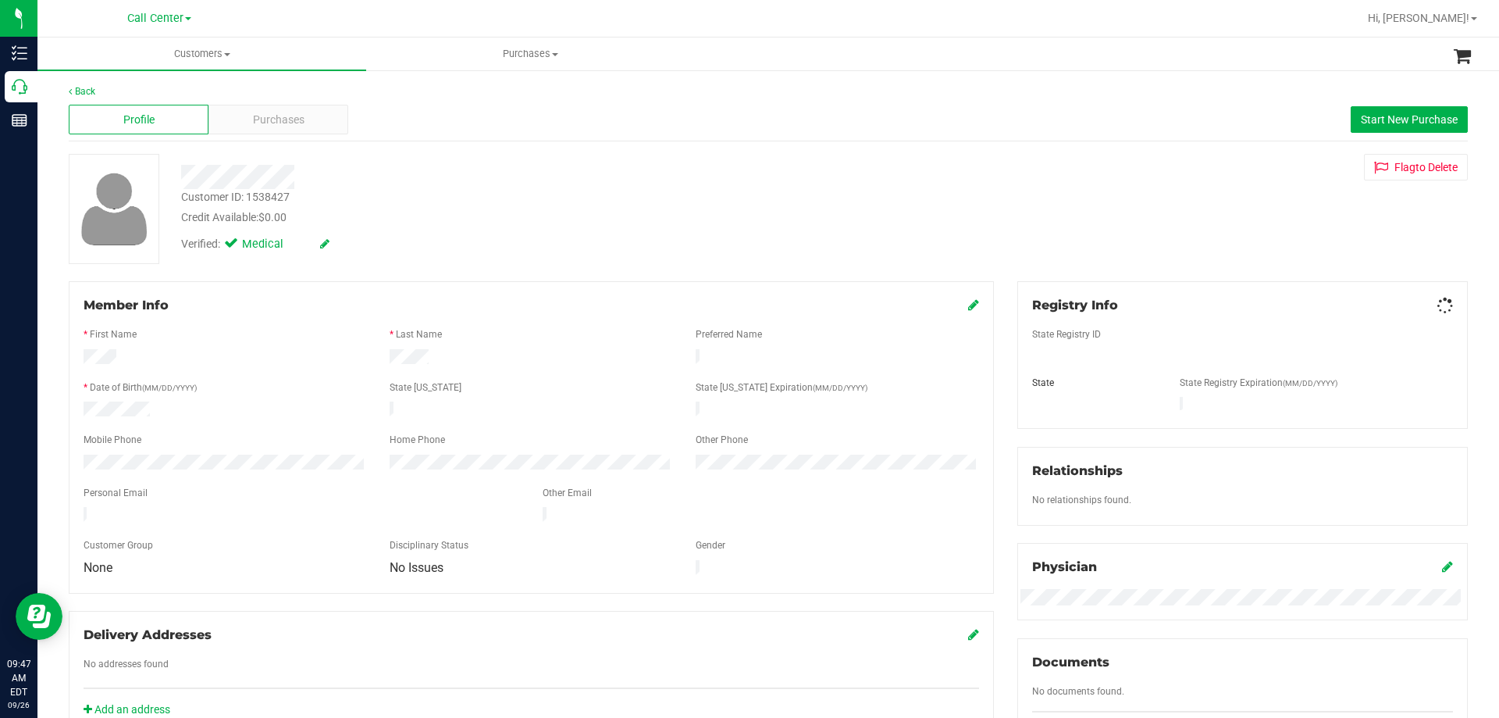
click at [237, 126] on div "Purchases" at bounding box center [279, 120] width 140 height 30
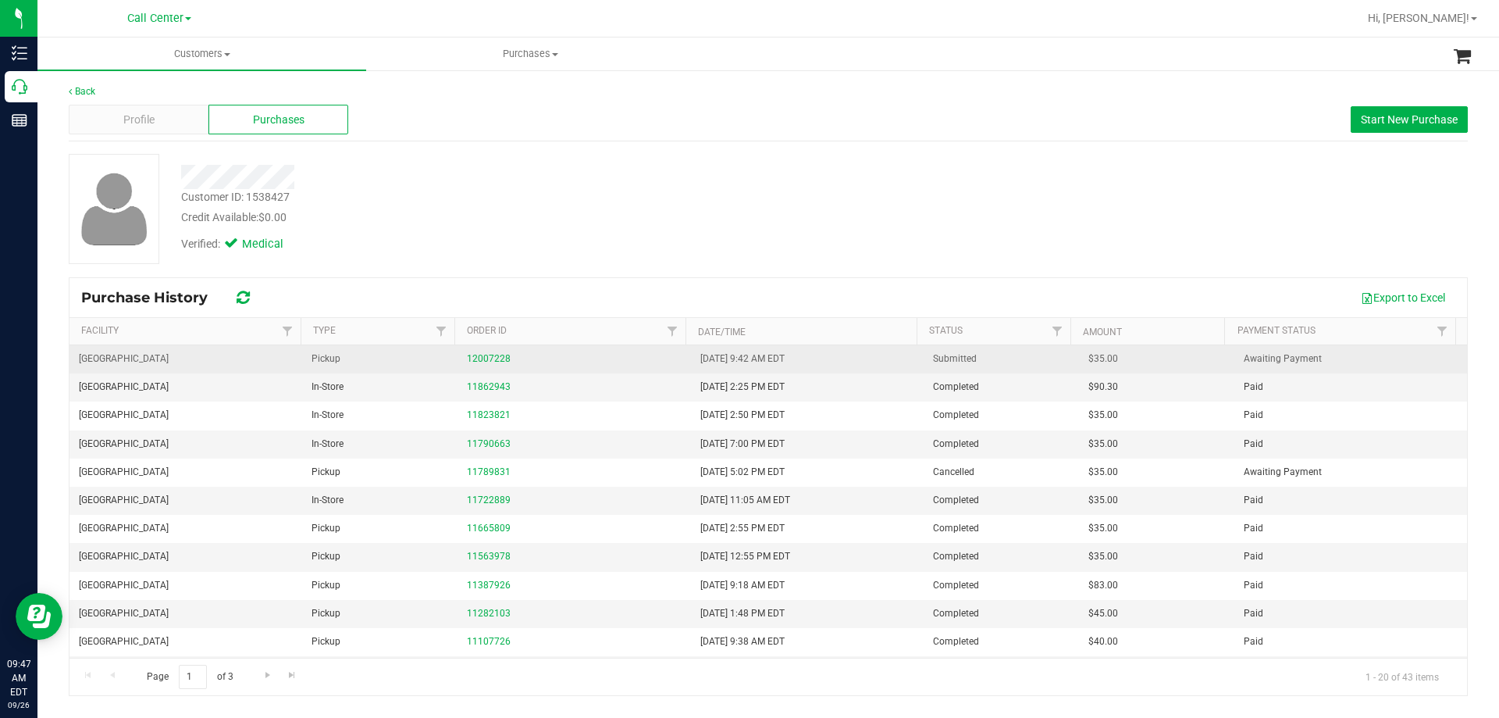
click at [494, 351] on div "12007228" at bounding box center [574, 358] width 214 height 15
click at [493, 362] on link "12007228" at bounding box center [489, 358] width 44 height 11
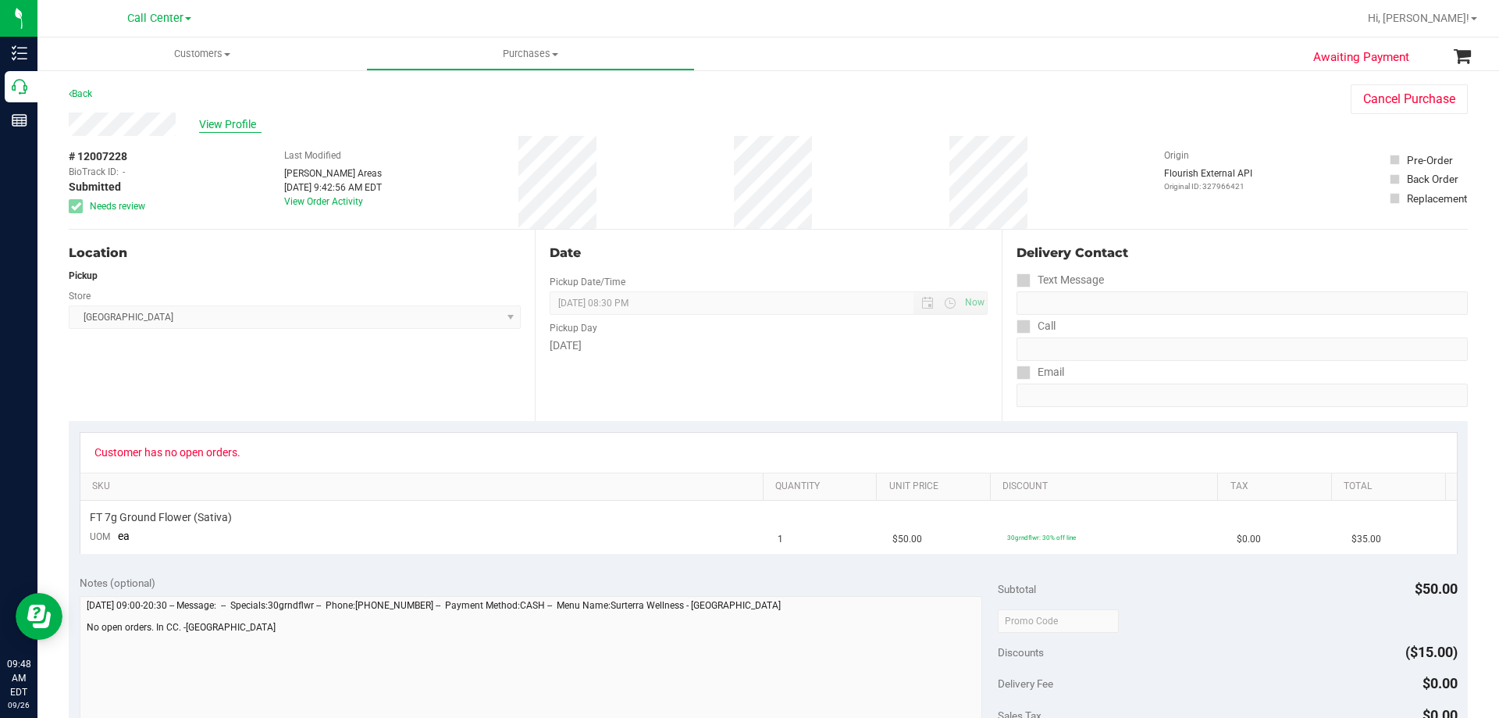
click at [243, 130] on span "View Profile" at bounding box center [230, 124] width 62 height 16
